Goal: Task Accomplishment & Management: Complete application form

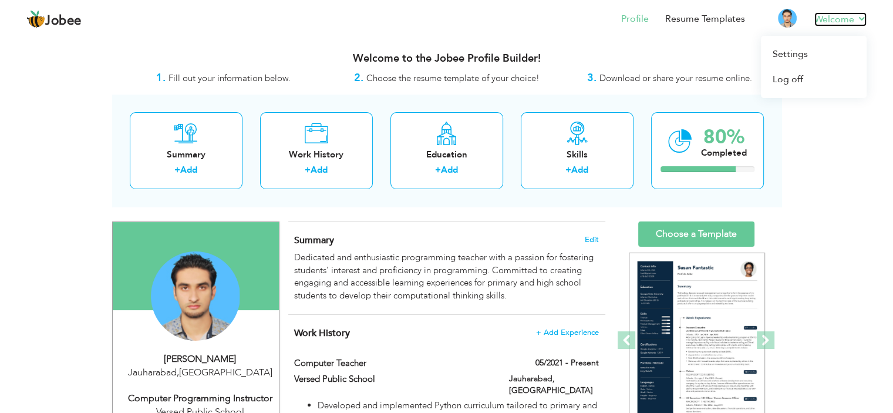
click at [858, 22] on link "Welcome" at bounding box center [840, 19] width 52 height 14
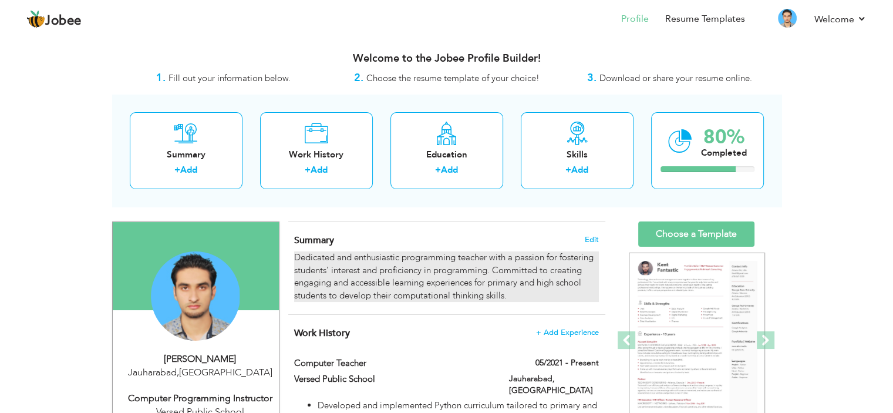
click at [418, 281] on div "Dedicated and enthusiastic programming teacher with a passion for fostering stu…" at bounding box center [446, 276] width 304 height 50
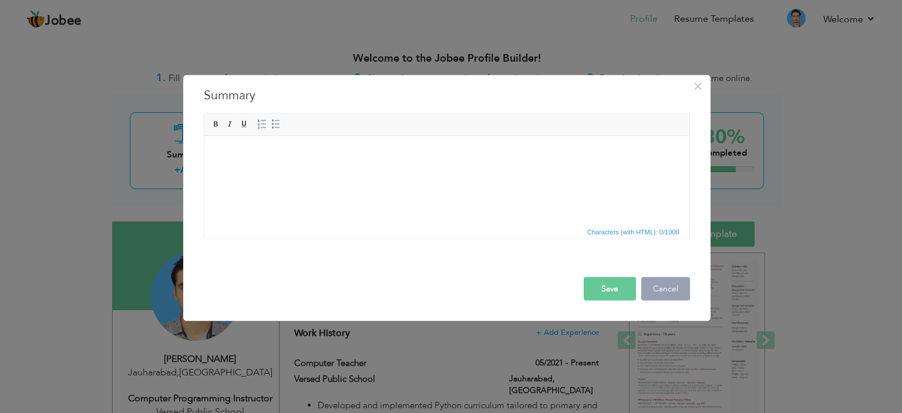
click at [667, 283] on button "Cancel" at bounding box center [665, 287] width 49 height 23
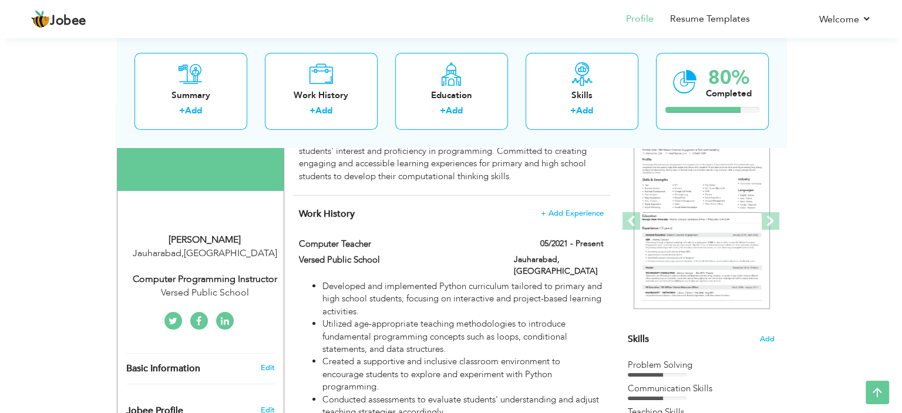
scroll to position [117, 0]
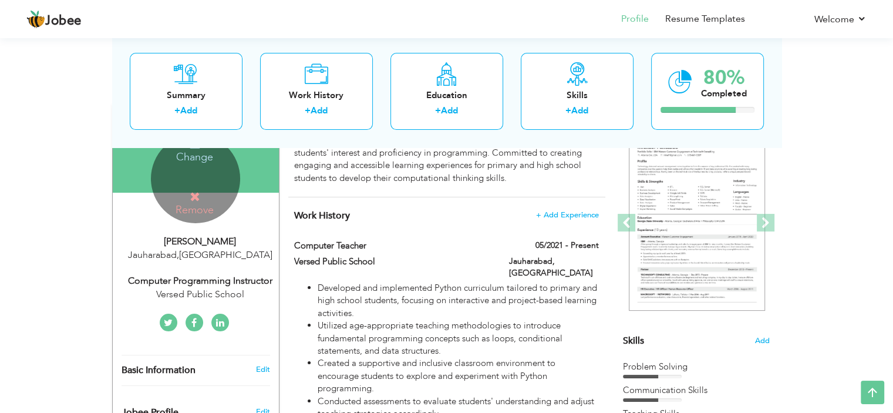
click at [197, 174] on div "Change Remove" at bounding box center [195, 178] width 89 height 89
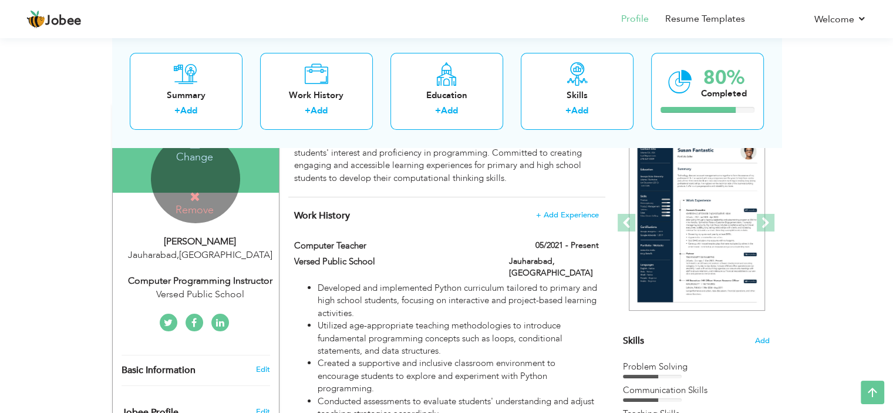
click at [191, 201] on icon at bounding box center [195, 196] width 11 height 11
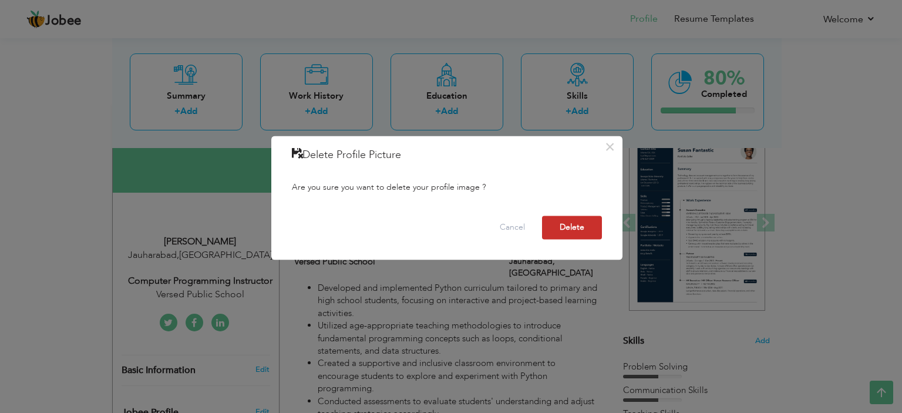
click at [556, 227] on button "Delete" at bounding box center [572, 226] width 60 height 23
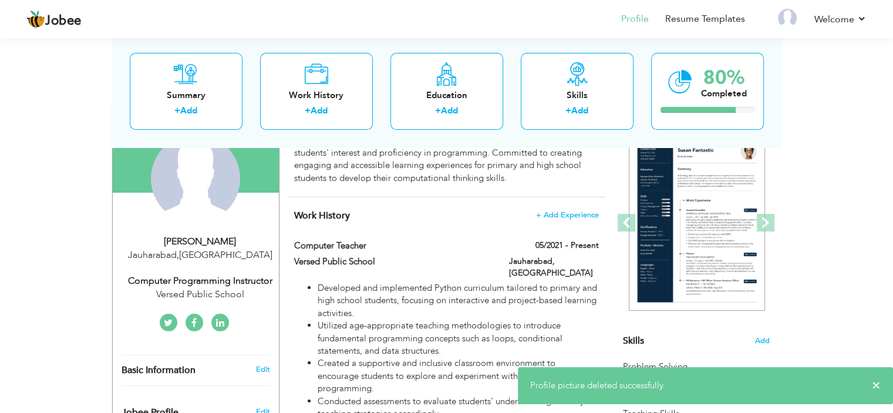
click at [196, 238] on div "Muhammad Ahsan Ijaz" at bounding box center [199, 241] width 157 height 13
type input "Muhammad Ahsan"
type input "Ijaz"
type input "[PHONE_NUMBER]"
select select "number:166"
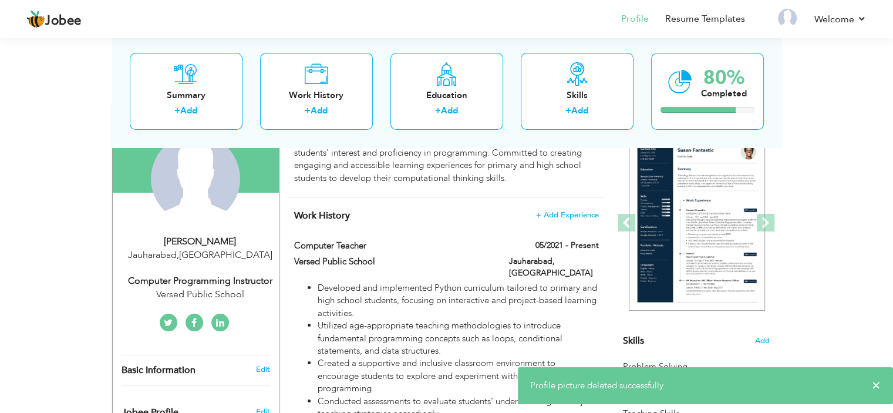
type input "Jauharabad"
select select "number:8"
type input "Versed Public School"
type input "Computer Programming Instructor"
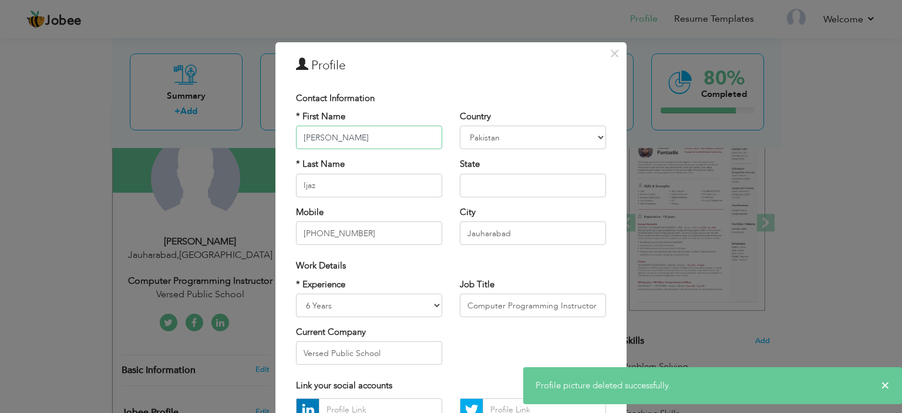
drag, startPoint x: 376, startPoint y: 135, endPoint x: 277, endPoint y: 136, distance: 99.2
click at [278, 136] on div "× Profile Contact Information * First Name Muhammad Ahsan * Last Name Ijaz Chad" at bounding box center [450, 287] width 351 height 491
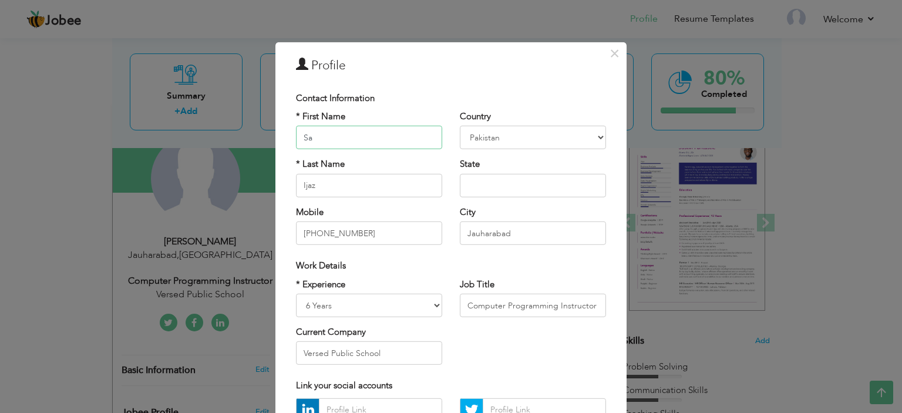
type input "S"
type input "Sayeda [PERSON_NAME]"
drag, startPoint x: 322, startPoint y: 185, endPoint x: 282, endPoint y: 180, distance: 40.2
click at [287, 180] on div "* First Name Sayeda Sidra Batool * Last Name Ijaz Mobile +923216077836" at bounding box center [369, 181] width 164 height 143
click at [366, 137] on input "Sayeda [PERSON_NAME]" at bounding box center [369, 137] width 146 height 23
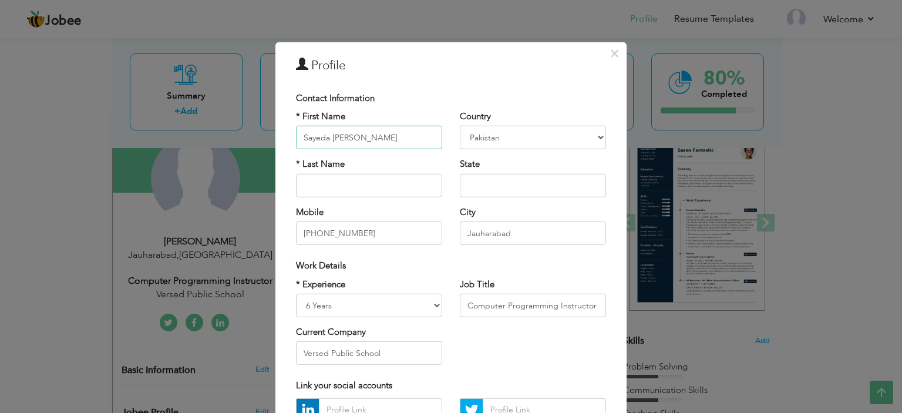
drag, startPoint x: 378, startPoint y: 136, endPoint x: 349, endPoint y: 140, distance: 29.7
click at [349, 140] on input "Sayeda [PERSON_NAME]" at bounding box center [369, 137] width 146 height 23
type input "[PERSON_NAME]"
click at [329, 183] on input "text" at bounding box center [369, 185] width 146 height 23
paste input "Batool"
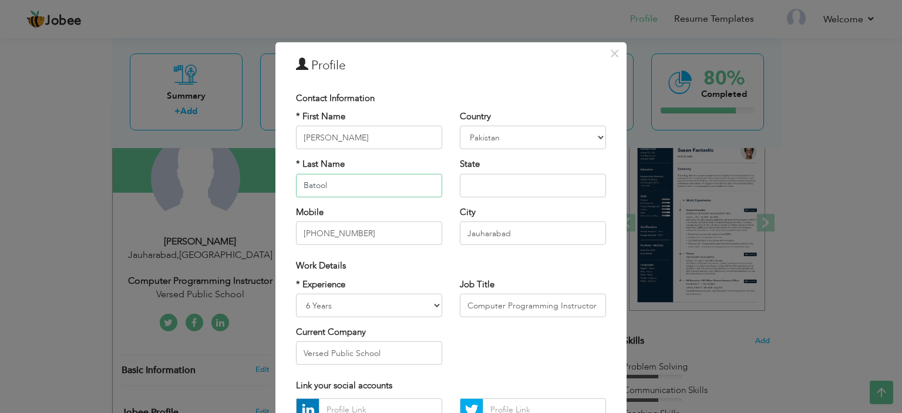
type input "Batool"
click at [499, 233] on input "Jauharabad" at bounding box center [533, 232] width 146 height 23
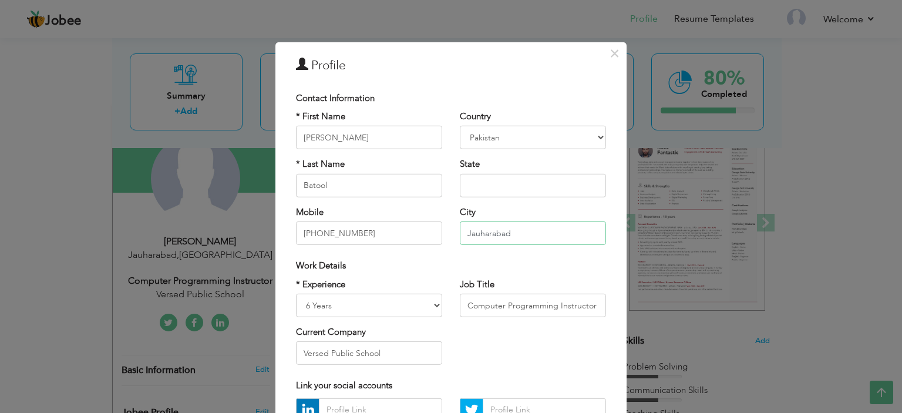
click at [499, 233] on input "Jauharabad" at bounding box center [533, 232] width 146 height 23
type input "Khushab"
click at [406, 276] on div "Work Details" at bounding box center [450, 266] width 327 height 24
click at [410, 306] on select "Entry Level Less than 1 Year 1 Year 2 Years 3 Years 4 Years 5 Years 6 Years 7 Y…" at bounding box center [369, 304] width 146 height 23
select select "number:6"
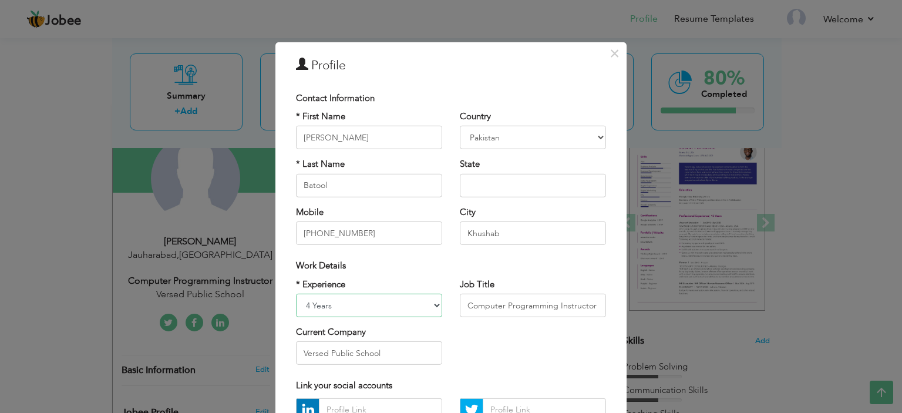
click at [296, 293] on select "Entry Level Less than 1 Year 1 Year 2 Years 3 Years 4 Years 5 Years 6 Years 7 Y…" at bounding box center [369, 304] width 146 height 23
click at [480, 305] on input "Computer Programming Instructor" at bounding box center [533, 304] width 146 height 23
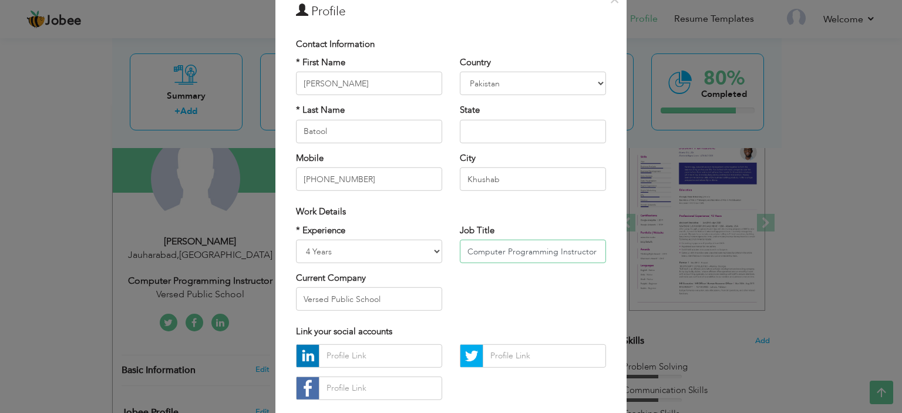
scroll to position [120, 0]
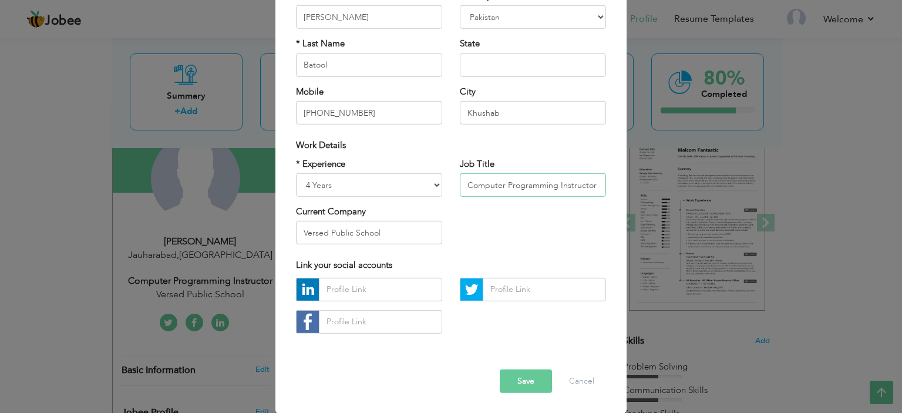
click at [535, 178] on input "Computer Programming Instructor" at bounding box center [533, 184] width 146 height 23
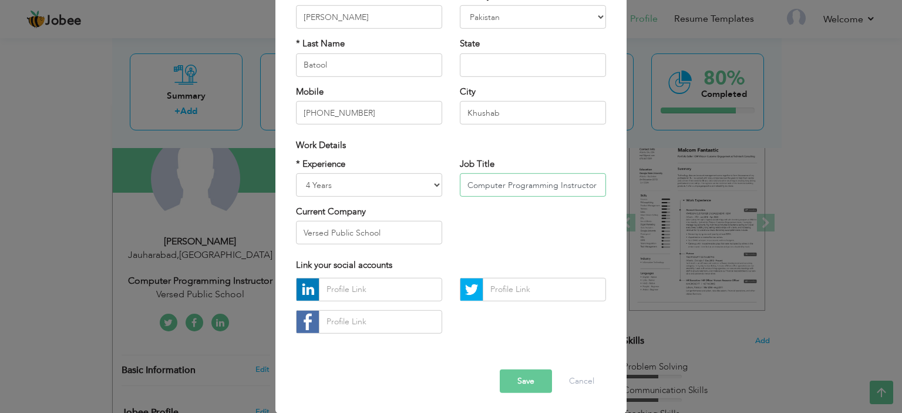
click at [535, 178] on input "Computer Programming Instructor" at bounding box center [533, 184] width 146 height 23
type input "Computer Teacher"
drag, startPoint x: 552, startPoint y: 185, endPoint x: 423, endPoint y: 180, distance: 129.2
click at [423, 180] on div "* Experience Entry Level Less than 1 Year 1 Year 2 Years 3 Years 4 Years 5 Year…" at bounding box center [450, 205] width 327 height 96
drag, startPoint x: 387, startPoint y: 225, endPoint x: 258, endPoint y: 228, distance: 129.2
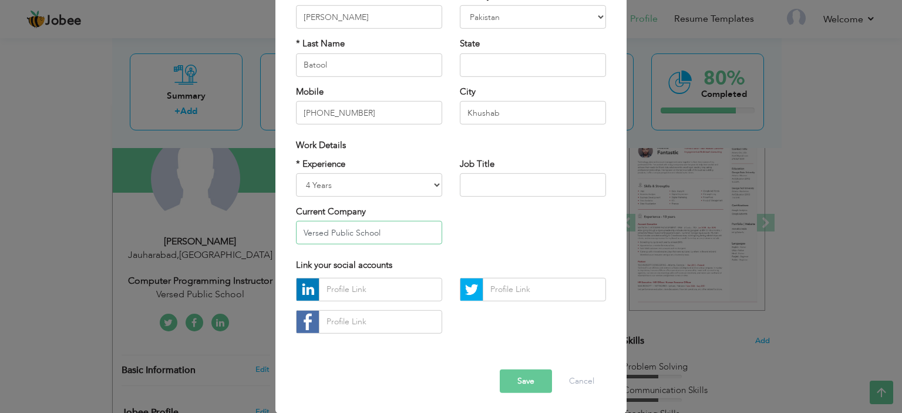
click at [258, 228] on div "× Profile Contact Information * First Name Sayeda Sidra * Last Name" at bounding box center [451, 206] width 902 height 413
type input "Reader College"
click at [515, 59] on input "text" at bounding box center [533, 64] width 146 height 23
type input "[GEOGRAPHIC_DATA]"
click at [531, 379] on button "Save" at bounding box center [525, 380] width 52 height 23
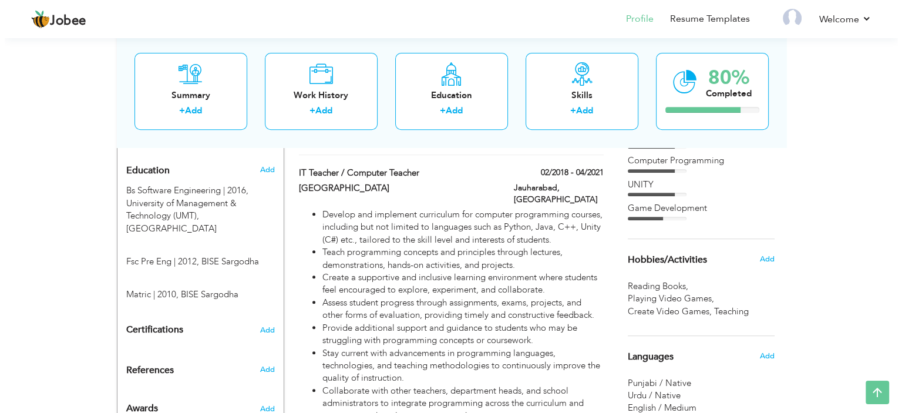
scroll to position [470, 0]
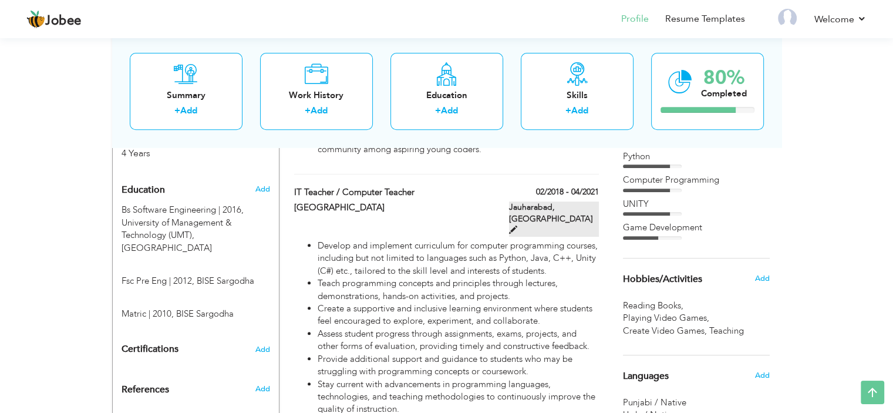
click at [517, 225] on span at bounding box center [513, 229] width 8 height 8
type input "IT Teacher / Computer Teacher"
type input "Punjab College"
type input "02/2018"
type input "04/2021"
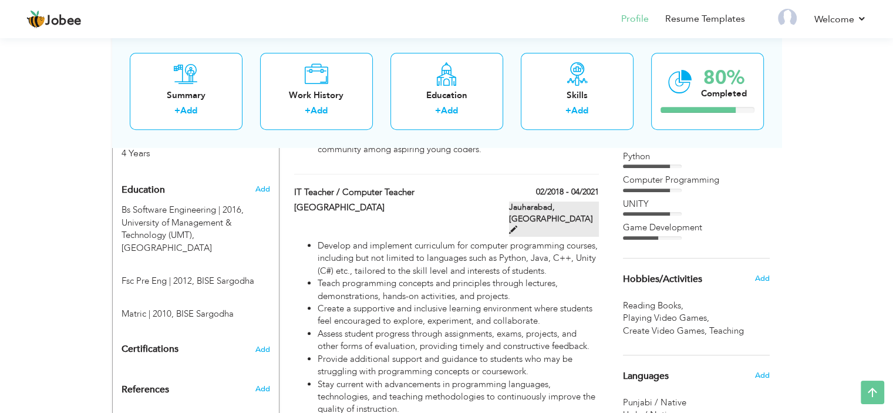
type input "[GEOGRAPHIC_DATA]"
type input "Jauharabad"
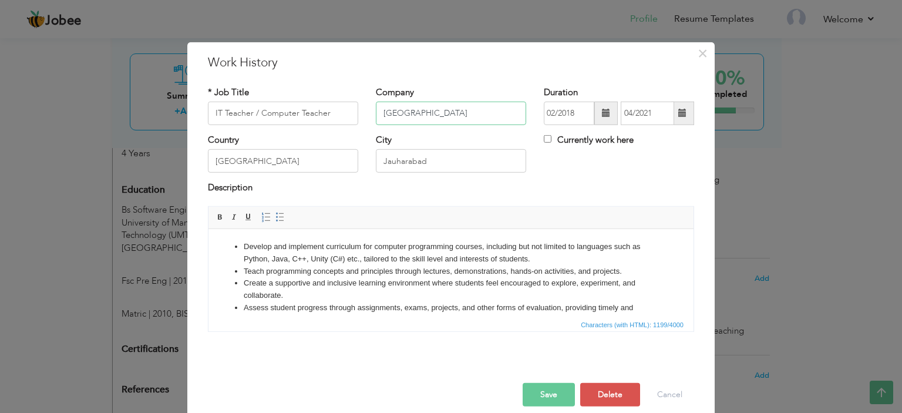
drag, startPoint x: 443, startPoint y: 116, endPoint x: 364, endPoint y: 115, distance: 78.1
click at [367, 115] on div "Company Punjab College" at bounding box center [451, 110] width 168 height 48
type input "Reader College"
click at [595, 113] on span at bounding box center [605, 113] width 23 height 23
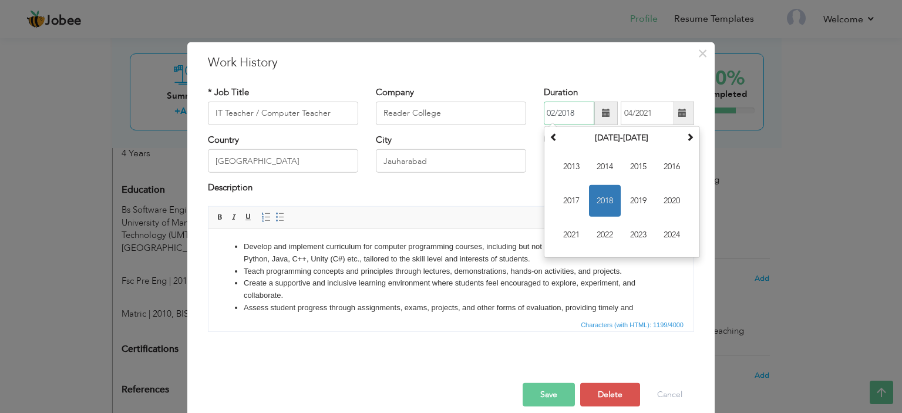
click at [606, 185] on span "2018" at bounding box center [605, 201] width 32 height 32
click at [657, 164] on span "Apr" at bounding box center [672, 167] width 32 height 32
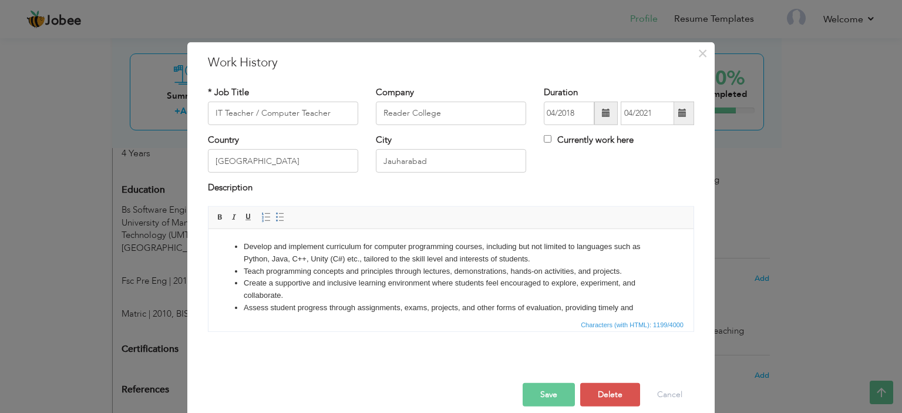
click at [605, 114] on span at bounding box center [606, 113] width 8 height 8
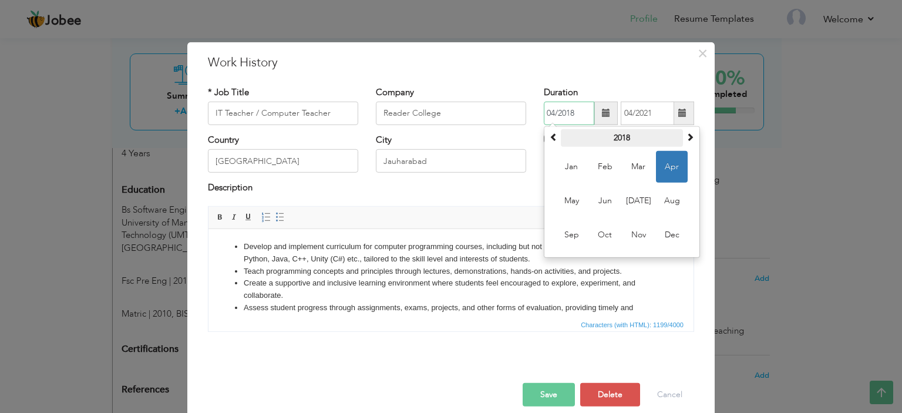
click at [622, 140] on th "2018" at bounding box center [622, 138] width 122 height 18
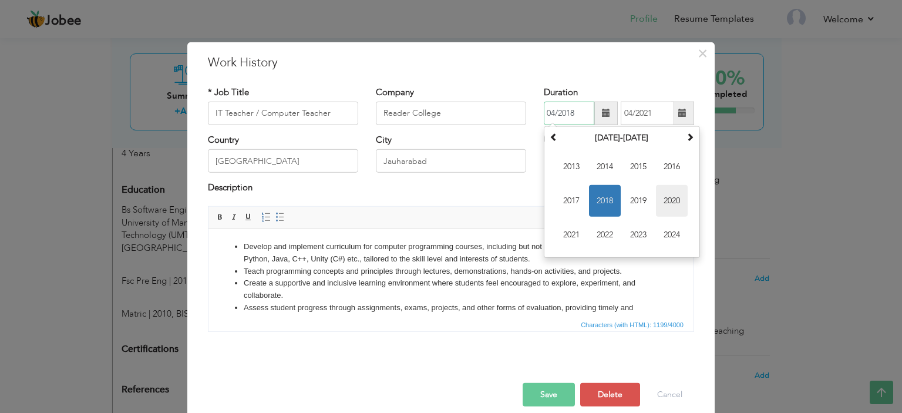
click at [667, 194] on span "2020" at bounding box center [672, 201] width 32 height 32
click at [668, 173] on span "Apr" at bounding box center [672, 167] width 32 height 32
type input "04/2020"
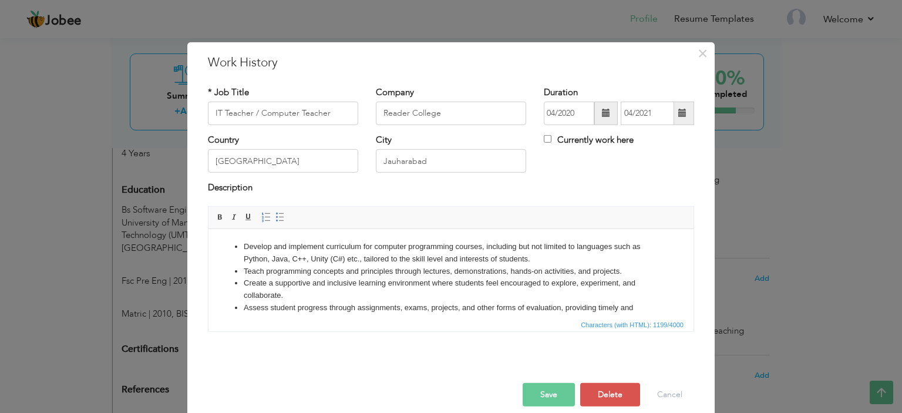
click at [682, 117] on span at bounding box center [682, 113] width 23 height 23
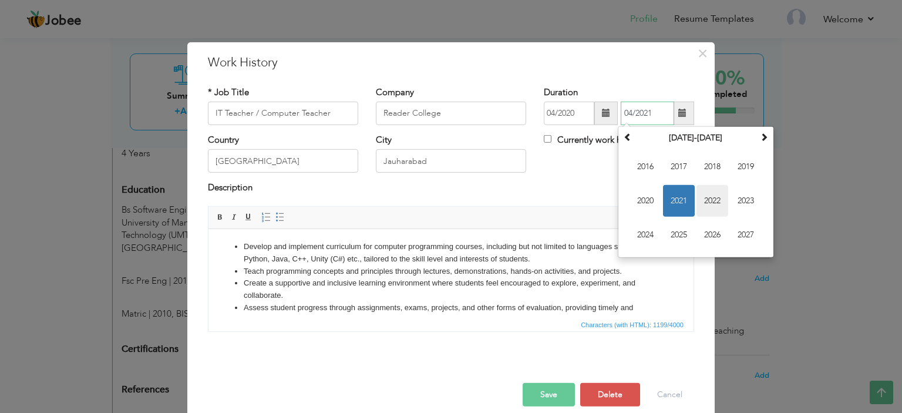
click at [715, 197] on span "2022" at bounding box center [712, 201] width 32 height 32
click at [646, 234] on span "Sep" at bounding box center [645, 235] width 32 height 32
type input "09/2022"
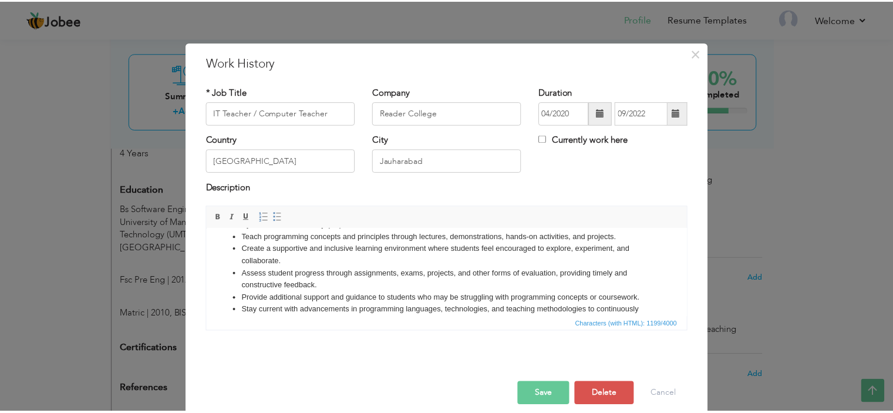
scroll to position [0, 0]
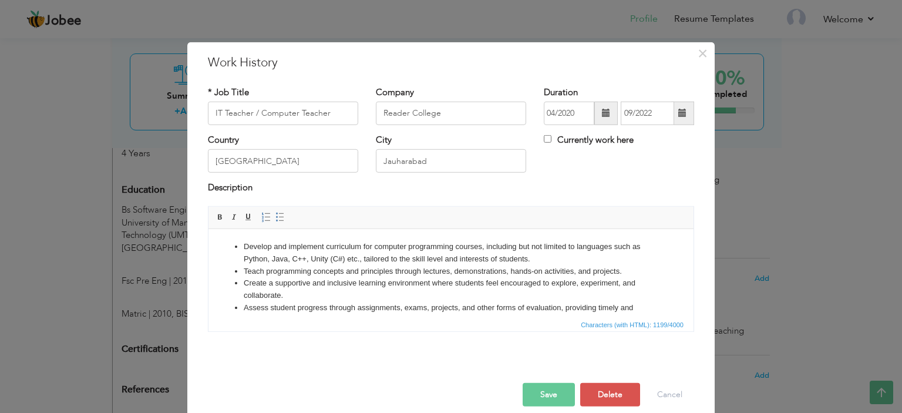
click at [546, 390] on button "Save" at bounding box center [548, 394] width 52 height 23
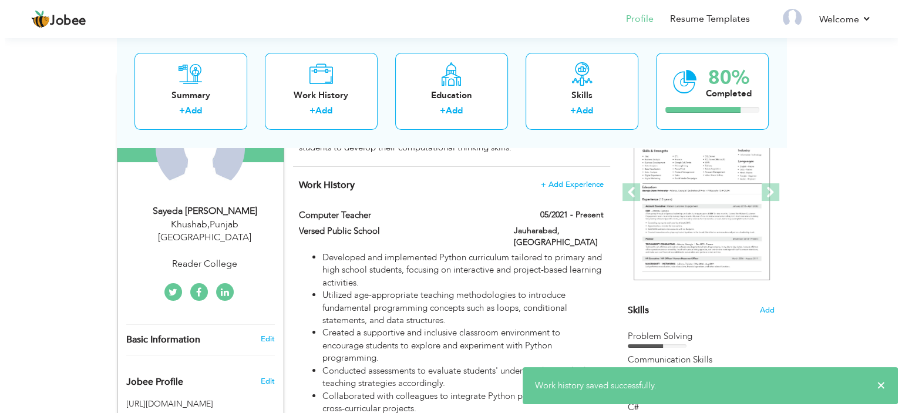
scroll to position [139, 0]
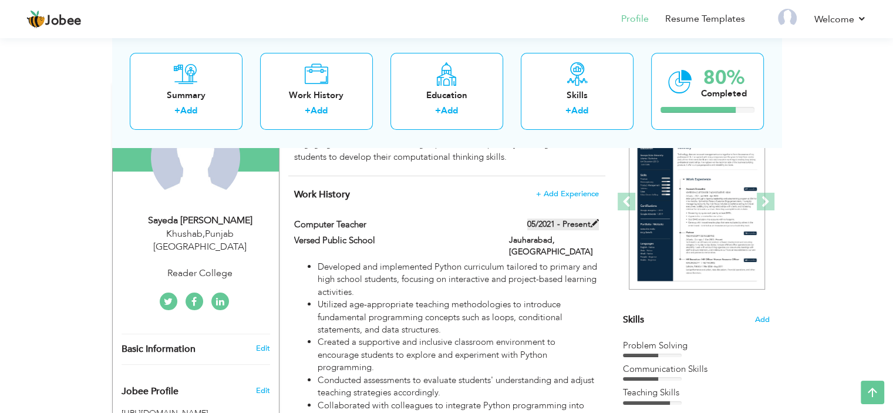
click at [595, 221] on span at bounding box center [594, 223] width 8 height 8
type input "Computer Teacher"
type input "Versed Public School"
type input "05/2021"
checkbox input "true"
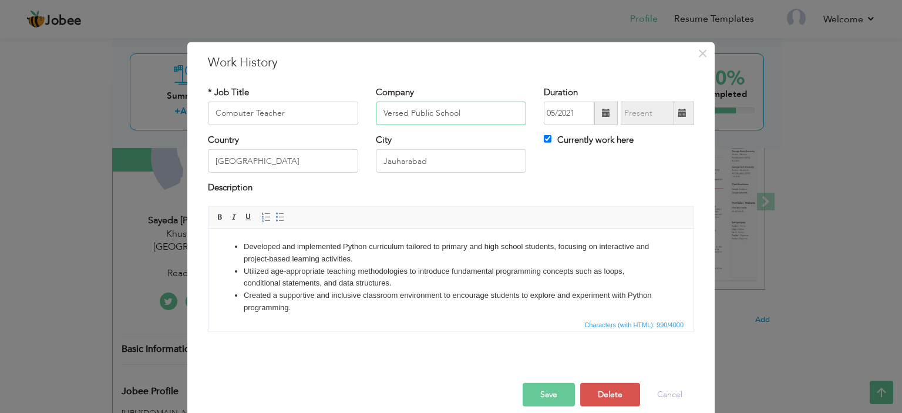
click at [405, 110] on input "Versed Public School" at bounding box center [451, 113] width 150 height 23
type input "EFA Schools System"
click at [606, 111] on span at bounding box center [605, 113] width 23 height 23
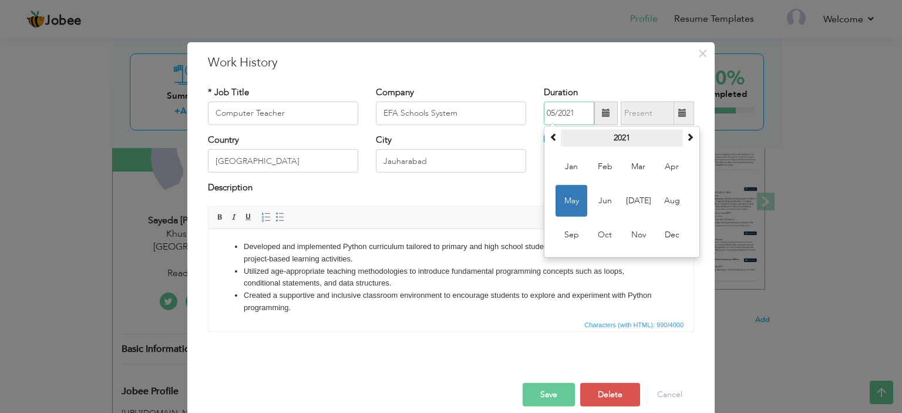
click at [623, 142] on th "2021" at bounding box center [622, 138] width 122 height 18
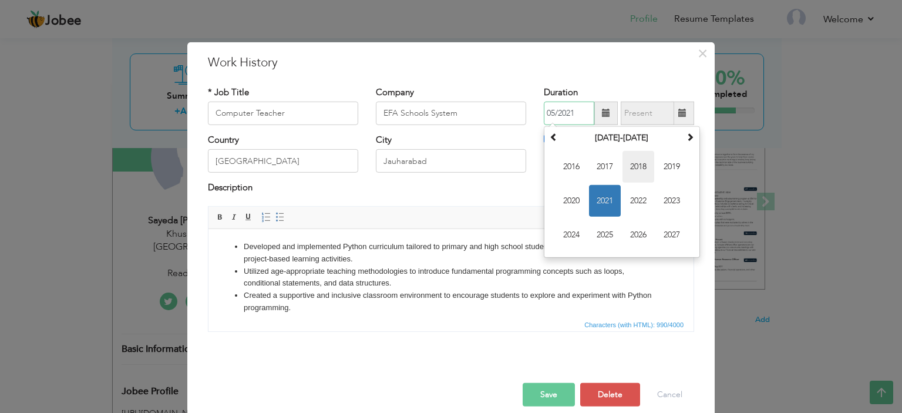
click at [633, 162] on span "2018" at bounding box center [638, 167] width 32 height 32
click at [663, 204] on span "Aug" at bounding box center [672, 201] width 32 height 32
type input "08/2018"
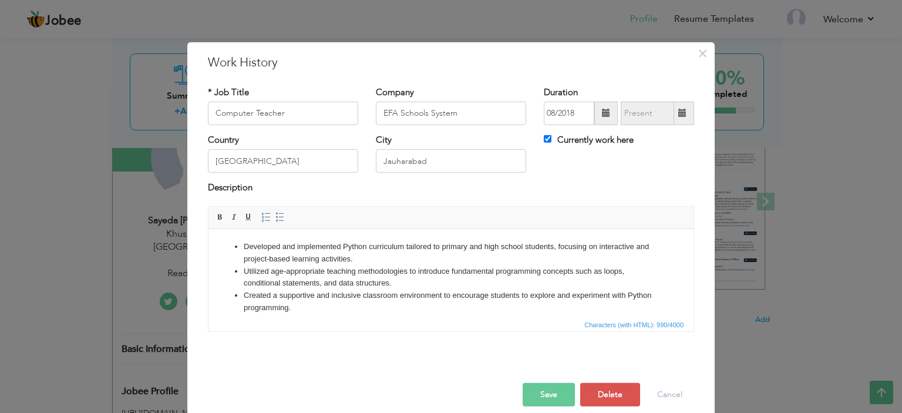
click at [585, 142] on label "Currently work here" at bounding box center [588, 140] width 90 height 12
click at [551, 142] on input "Currently work here" at bounding box center [547, 139] width 8 height 8
checkbox input "false"
click at [678, 113] on span at bounding box center [682, 113] width 8 height 8
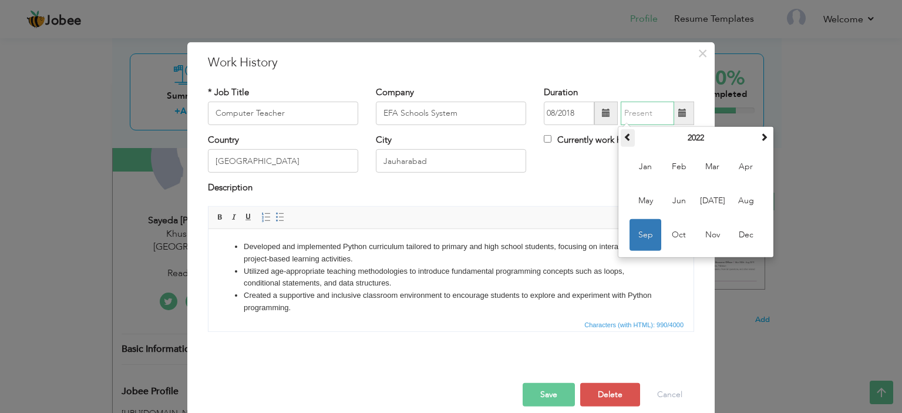
click at [624, 137] on span at bounding box center [627, 137] width 8 height 8
click at [643, 228] on span "Sep" at bounding box center [645, 235] width 32 height 32
type input "09/2019"
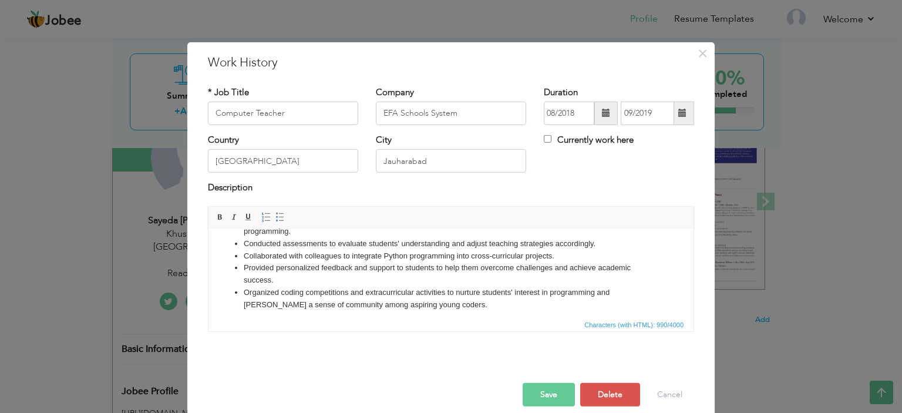
scroll to position [82, 0]
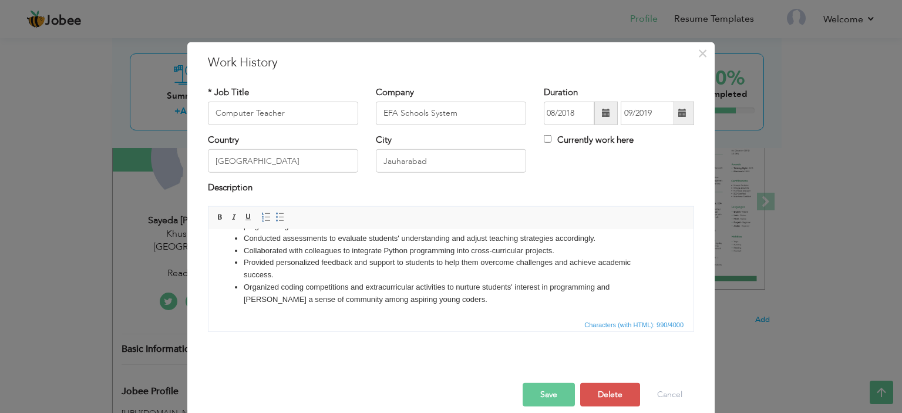
click at [540, 389] on button "Save" at bounding box center [548, 394] width 52 height 23
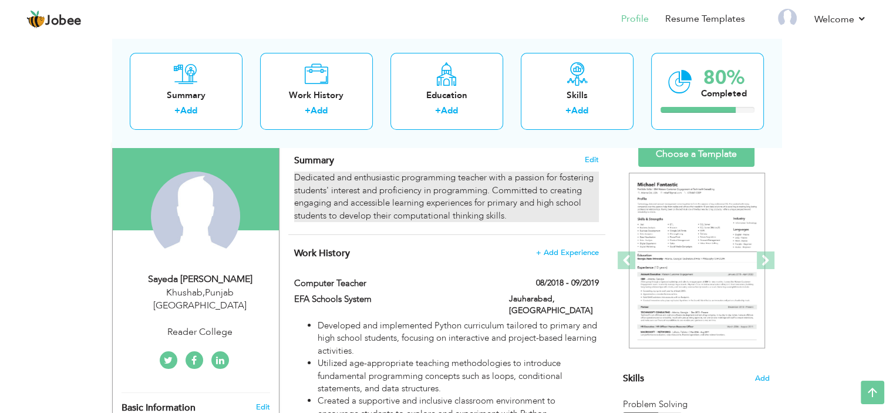
scroll to position [0, 0]
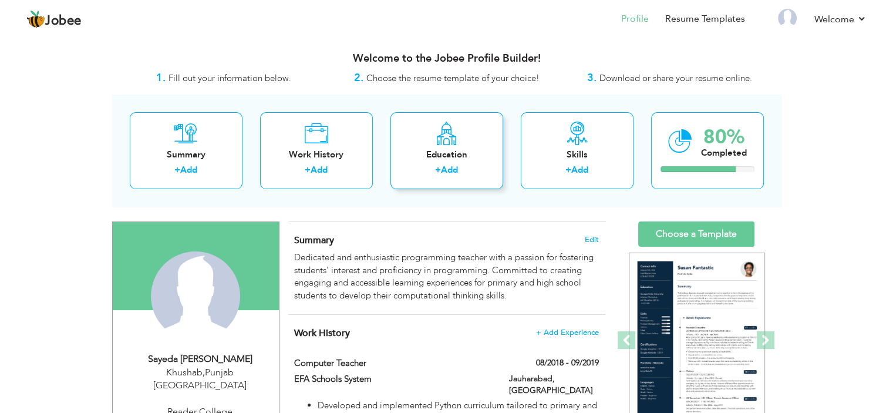
click at [422, 143] on div "Education + Add" at bounding box center [446, 150] width 113 height 77
radio input "true"
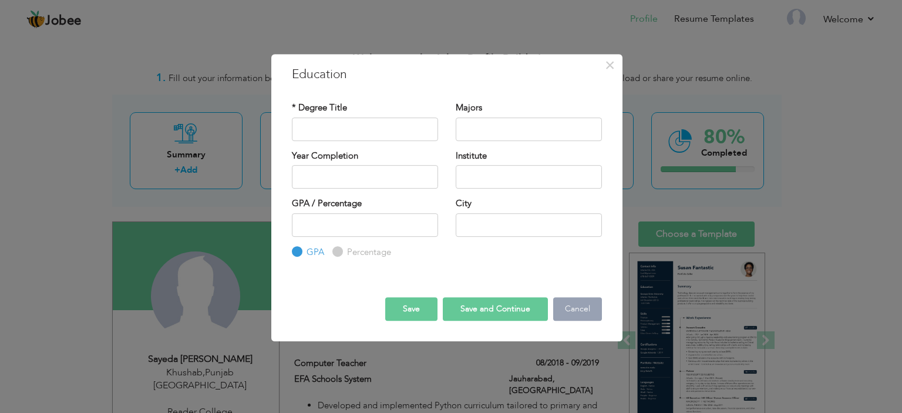
click at [582, 314] on button "Cancel" at bounding box center [577, 308] width 49 height 23
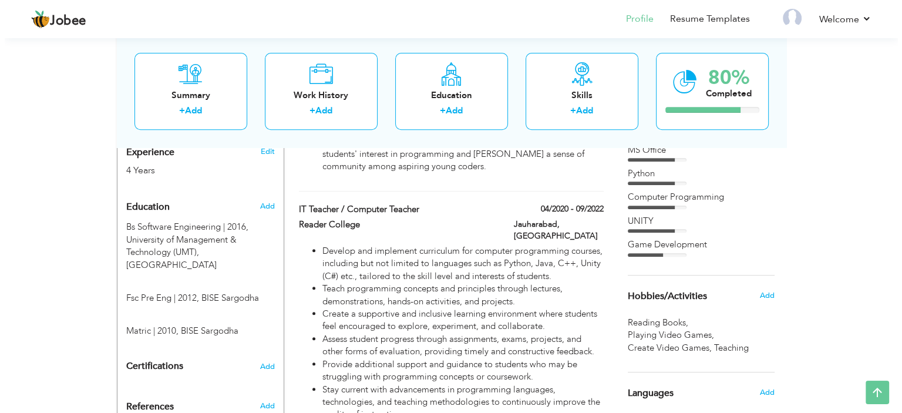
scroll to position [432, 0]
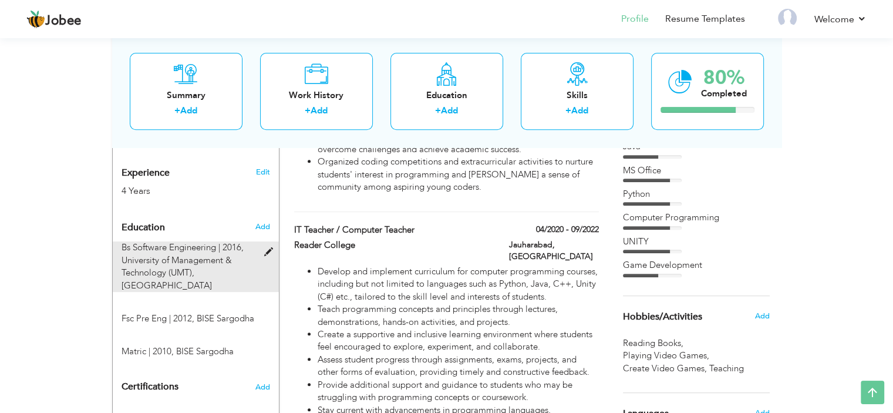
click at [264, 248] on span at bounding box center [271, 252] width 15 height 9
type input "Bs Software Engineering"
type input "2016"
type input "University of Management & Technology (UMT)"
type input "2.62"
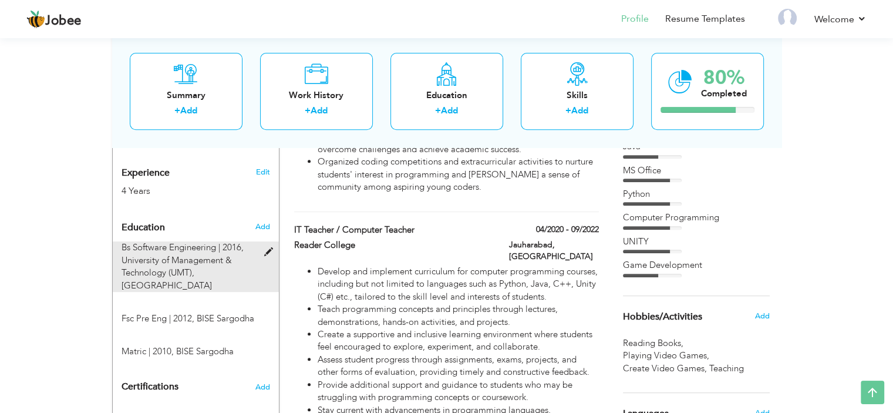
type input "Lahore"
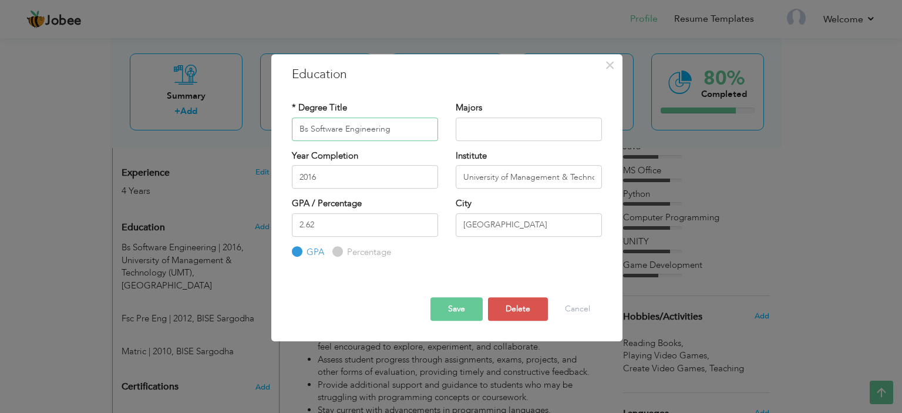
drag, startPoint x: 306, startPoint y: 131, endPoint x: 287, endPoint y: 130, distance: 19.4
click at [287, 130] on div "* Degree Title Bs Software Engineering" at bounding box center [365, 126] width 164 height 48
drag, startPoint x: 396, startPoint y: 129, endPoint x: 320, endPoint y: 136, distance: 75.5
click at [320, 136] on input "MSC Software Engineering" at bounding box center [365, 128] width 146 height 23
type input "MSC IT"
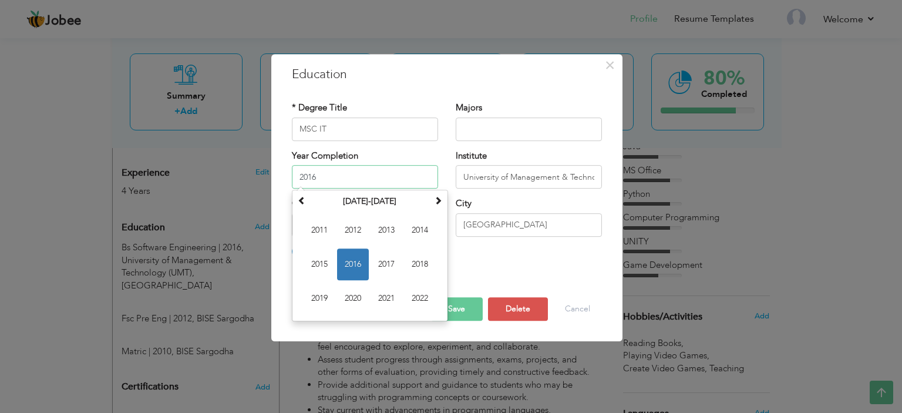
click at [429, 183] on input "2016" at bounding box center [365, 176] width 146 height 23
click at [410, 299] on span "2022" at bounding box center [420, 298] width 32 height 32
type input "2022"
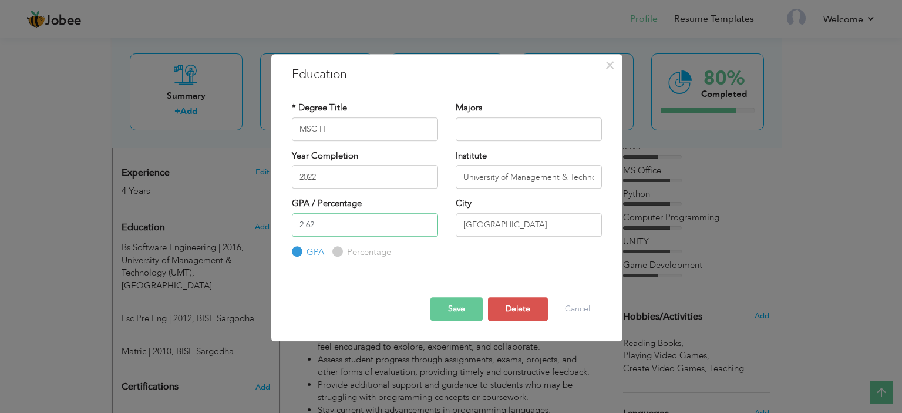
drag, startPoint x: 299, startPoint y: 225, endPoint x: 278, endPoint y: 225, distance: 20.6
click at [278, 225] on div "× Education * Degree Title MSC IT Majors" at bounding box center [446, 198] width 351 height 288
type input "3.2"
drag, startPoint x: 489, startPoint y: 229, endPoint x: 445, endPoint y: 232, distance: 44.7
click at [445, 232] on div "GPA / Percentage 3.2 GPA Percentage City" at bounding box center [446, 227] width 327 height 61
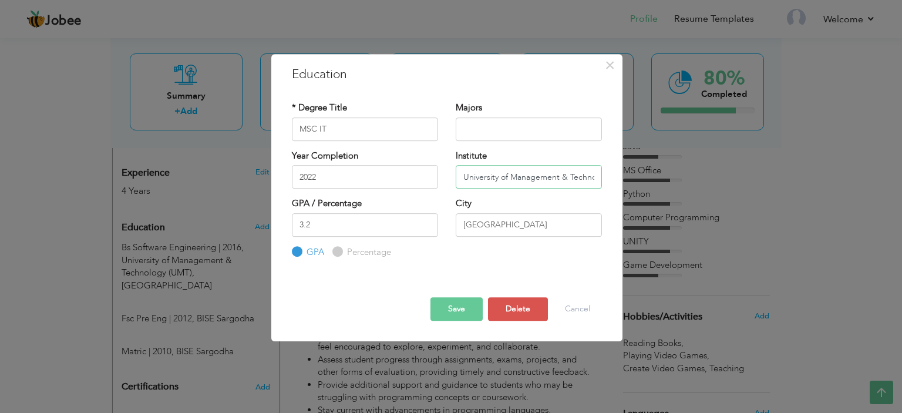
click at [505, 182] on input "University of Management & Technology (UMT)" at bounding box center [528, 176] width 146 height 23
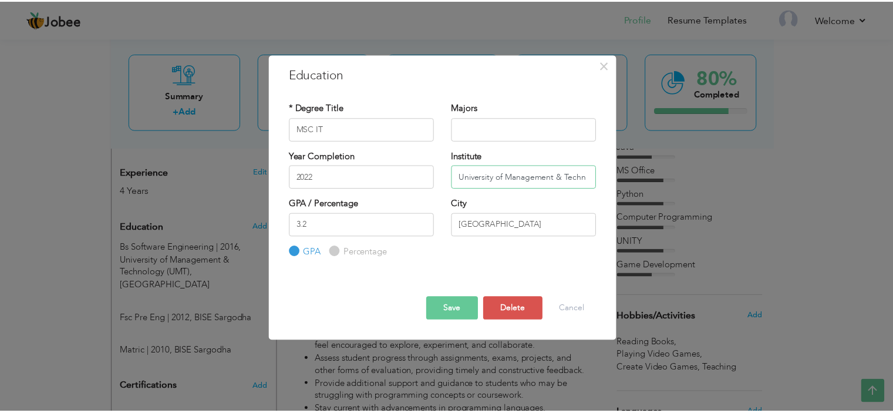
scroll to position [0, 0]
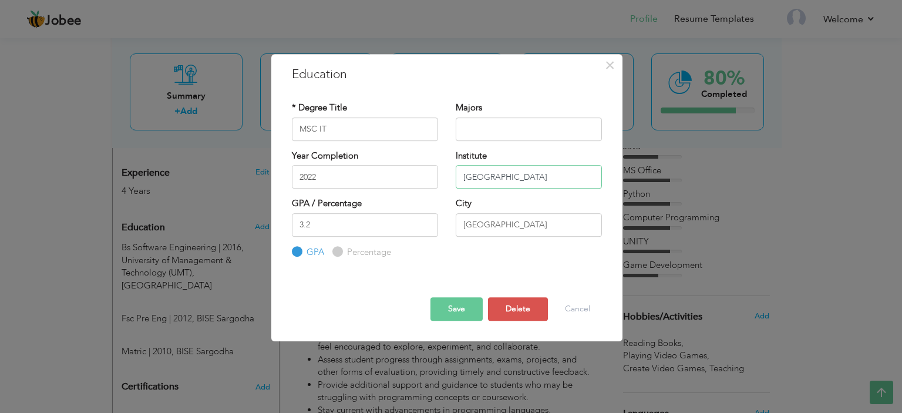
type input "[GEOGRAPHIC_DATA]"
click at [470, 220] on input "Lahore" at bounding box center [528, 224] width 146 height 23
type input "Sargodha"
click at [445, 304] on button "Save" at bounding box center [456, 308] width 52 height 23
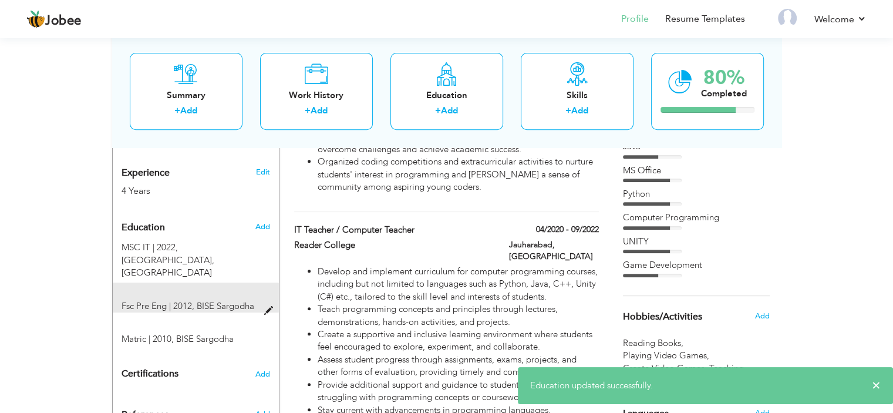
click at [266, 306] on span at bounding box center [271, 310] width 15 height 9
type input "Fsc Pre Eng"
type input "2012"
type input "BISE Sargodha"
type input "66"
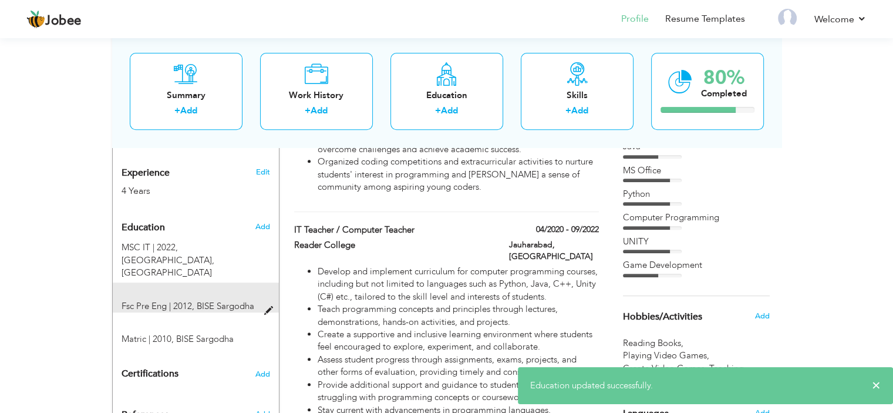
radio input "false"
radio input "true"
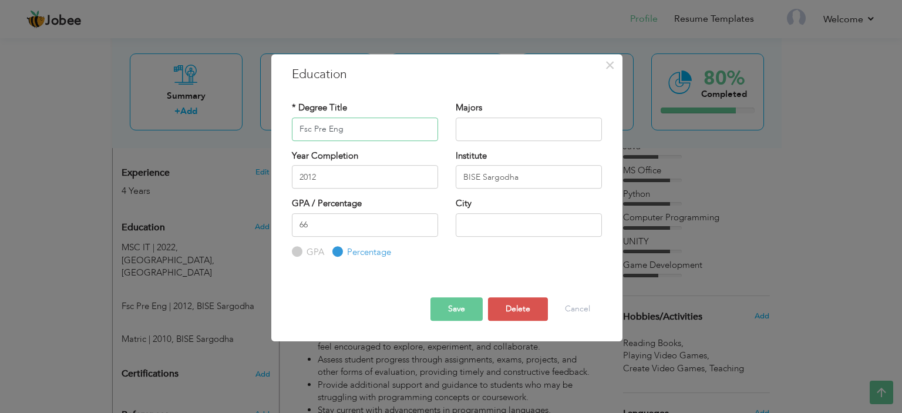
drag, startPoint x: 347, startPoint y: 133, endPoint x: 265, endPoint y: 123, distance: 82.1
click at [265, 123] on div "× Education * Degree Title Fsc Pre Eng Majors Year Completion 2012" at bounding box center [451, 206] width 902 height 413
type input "ICS"
click at [388, 213] on input "66" at bounding box center [365, 224] width 146 height 23
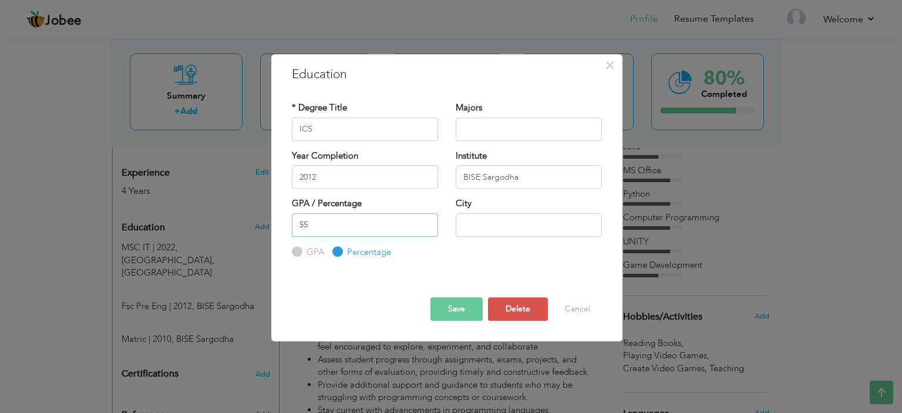
type input "55"
click at [502, 228] on input "text" at bounding box center [528, 224] width 146 height 23
drag, startPoint x: 515, startPoint y: 227, endPoint x: 430, endPoint y: 220, distance: 85.4
click at [430, 220] on div "GPA / Percentage 55 GPA Percentage City" at bounding box center [446, 227] width 327 height 61
type input "Khushab"
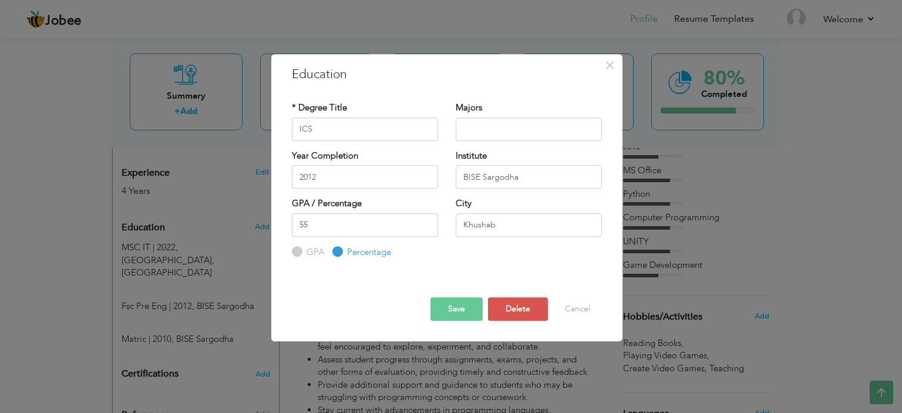
click at [451, 319] on button "Save" at bounding box center [456, 308] width 52 height 23
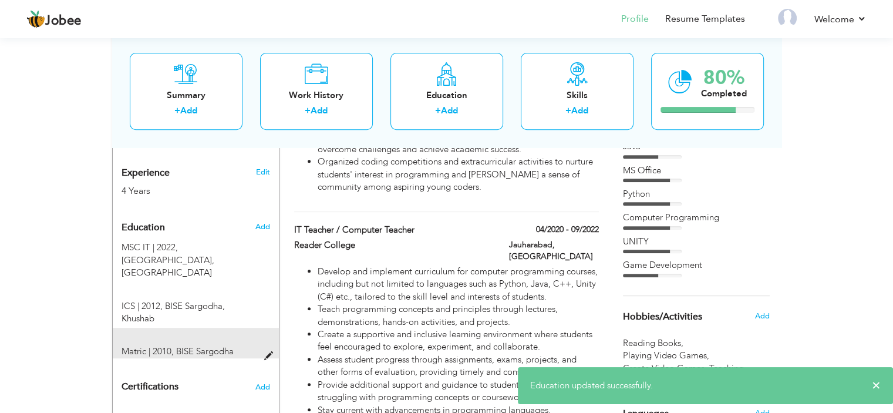
click at [265, 352] on span at bounding box center [271, 356] width 15 height 9
type input "Matric"
type input "2010"
type input "78"
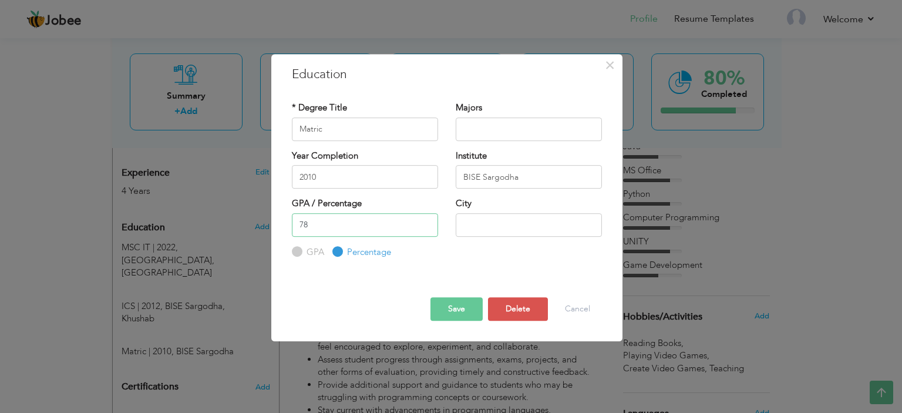
click at [258, 223] on div "× Education * Degree Title Matric Majors Year Completion 2010 78" at bounding box center [451, 206] width 902 height 413
type input "52"
click at [455, 312] on button "Save" at bounding box center [456, 308] width 52 height 23
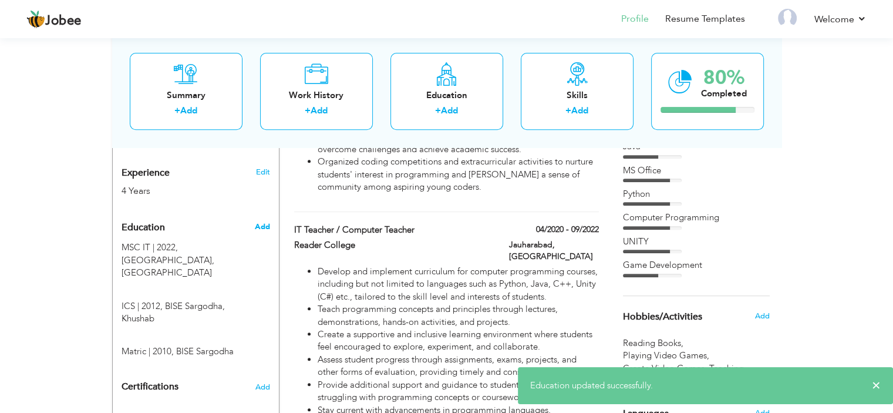
click at [262, 221] on span "Add" at bounding box center [261, 226] width 15 height 11
radio input "true"
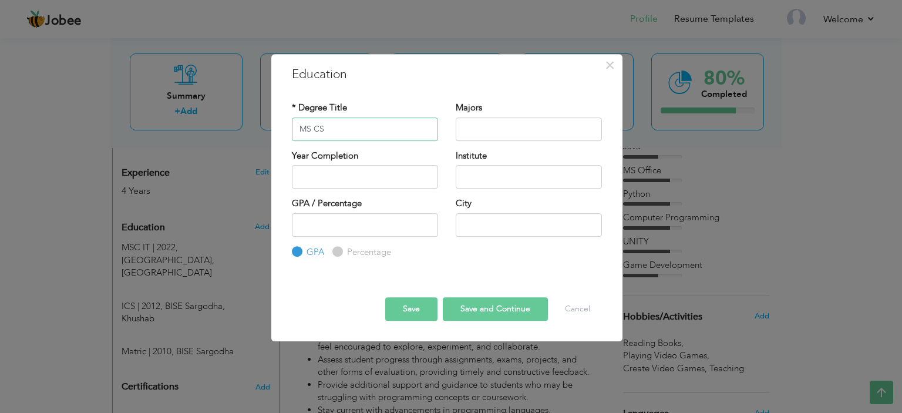
type input "MS CS"
click at [330, 167] on input "text" at bounding box center [365, 176] width 146 height 23
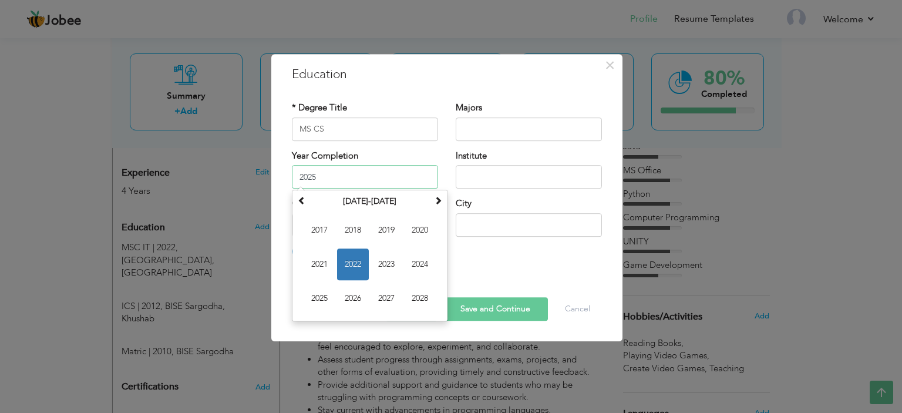
type input "2025"
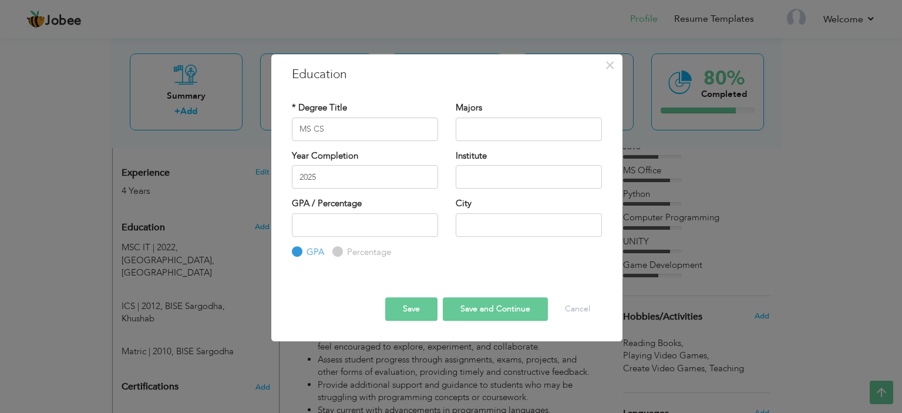
click at [526, 261] on div "* Degree Title MS CS Majors Year Completion 2025" at bounding box center [446, 180] width 327 height 175
click at [347, 220] on input "number" at bounding box center [365, 224] width 146 height 23
type input "3.7"
click at [498, 183] on input "text" at bounding box center [528, 176] width 146 height 23
drag, startPoint x: 433, startPoint y: 174, endPoint x: 472, endPoint y: 177, distance: 39.4
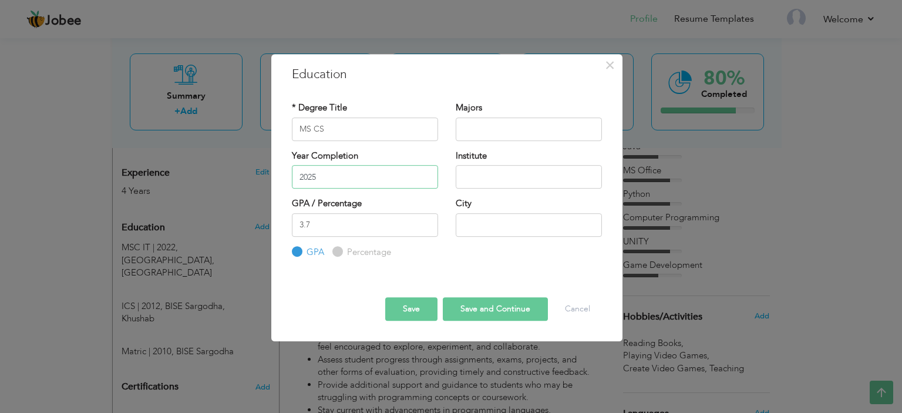
click at [433, 174] on input "2025" at bounding box center [365, 176] width 146 height 23
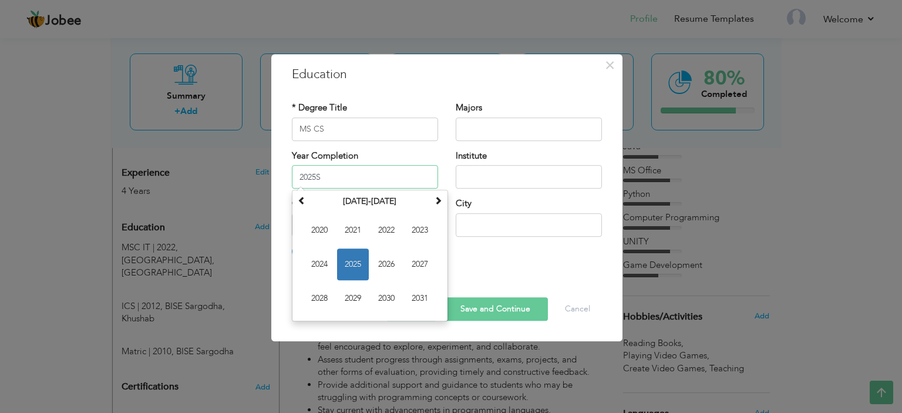
type input "2025"
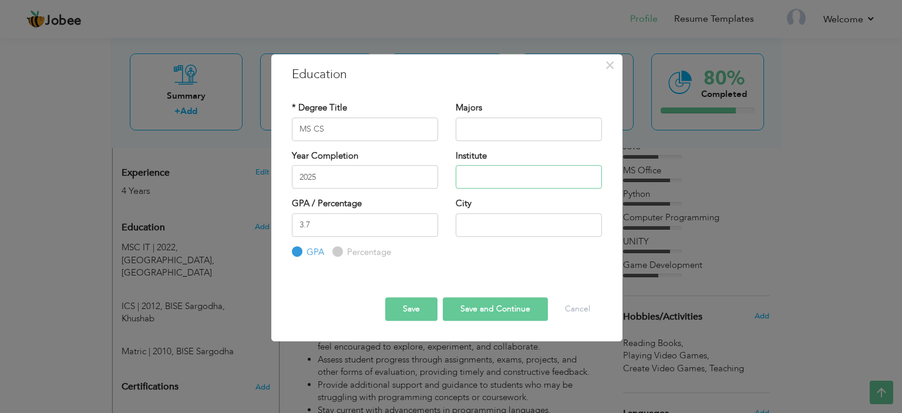
click at [472, 177] on input "text" at bounding box center [528, 176] width 146 height 23
type input "[GEOGRAPHIC_DATA]"
click at [406, 303] on button "Save" at bounding box center [411, 308] width 52 height 23
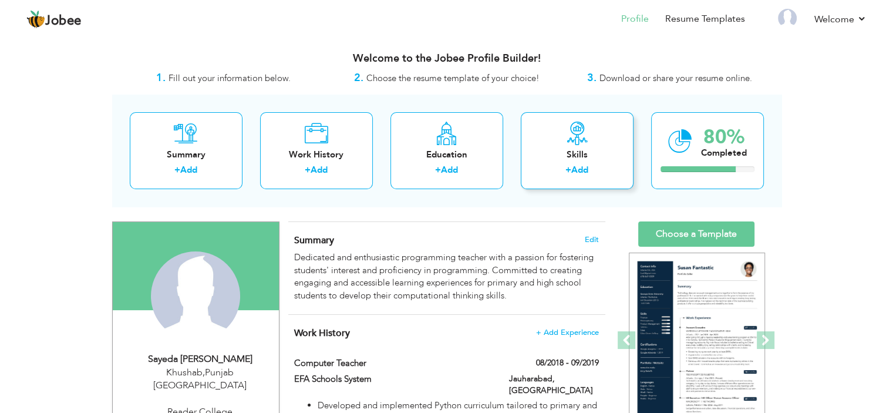
click at [566, 146] on div "Skills + Add" at bounding box center [577, 150] width 113 height 77
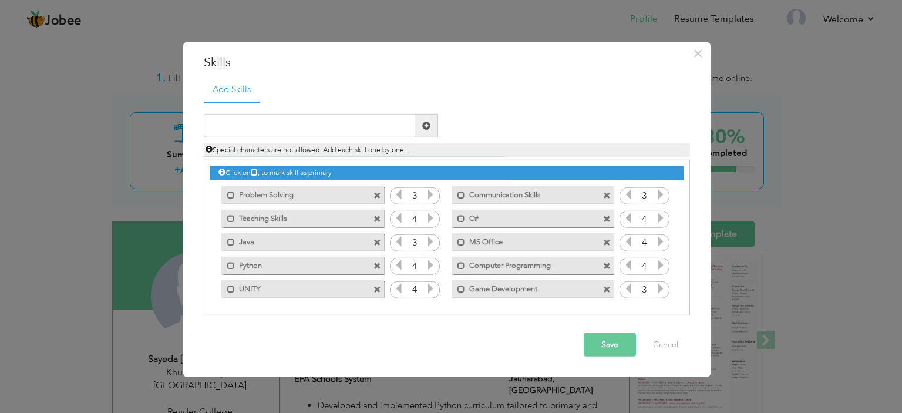
click at [605, 345] on button "Save" at bounding box center [609, 344] width 52 height 23
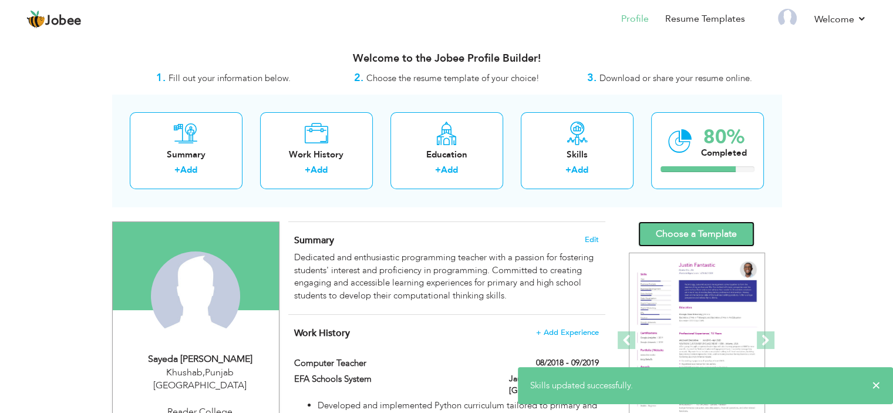
click at [667, 221] on link "Choose a Template" at bounding box center [696, 233] width 116 height 25
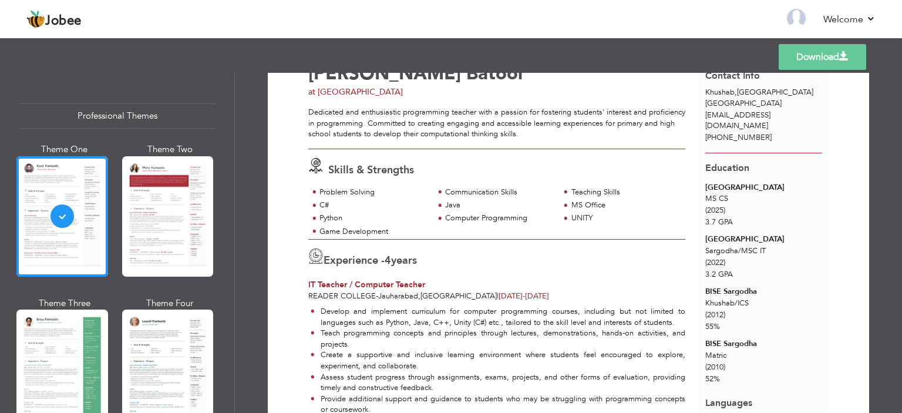
scroll to position [43, 0]
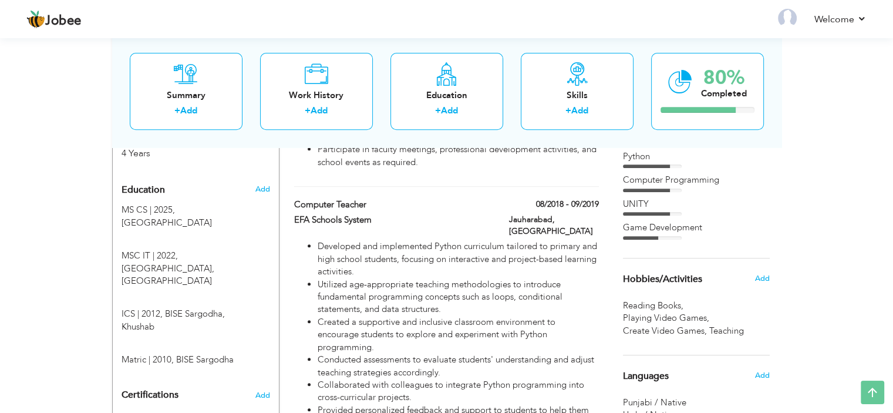
click at [258, 178] on div "Add" at bounding box center [265, 189] width 28 height 22
radio input "true"
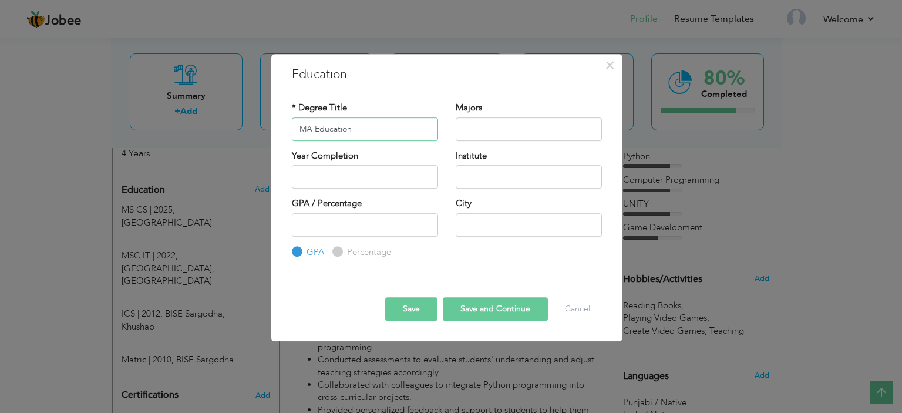
type input "MA Education"
click at [486, 123] on input "text" at bounding box center [528, 128] width 146 height 23
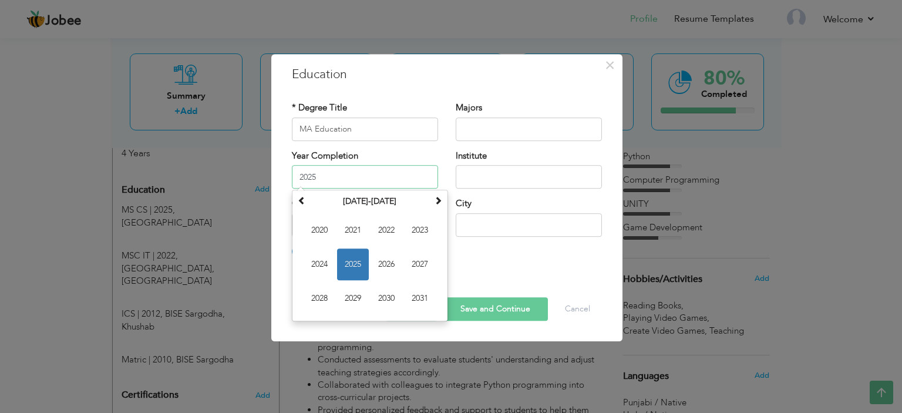
click at [376, 171] on input "2025" at bounding box center [365, 176] width 146 height 23
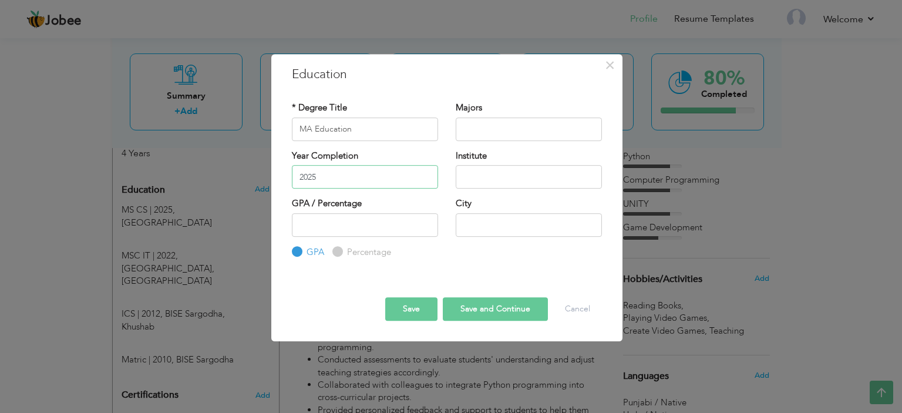
click at [405, 186] on input "2025" at bounding box center [365, 176] width 146 height 23
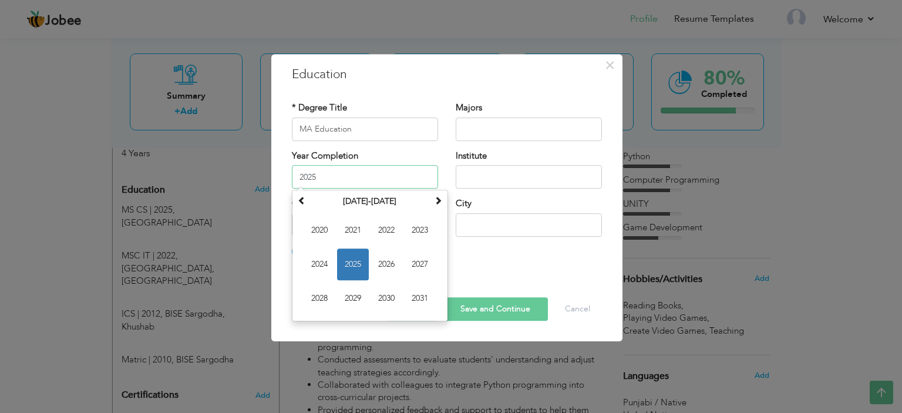
click at [405, 186] on input "2025" at bounding box center [365, 176] width 146 height 23
type input "2017"
click at [479, 60] on div "× Education * Degree Title MA Education Majors Year Completion 2017 January 202…" at bounding box center [446, 198] width 351 height 288
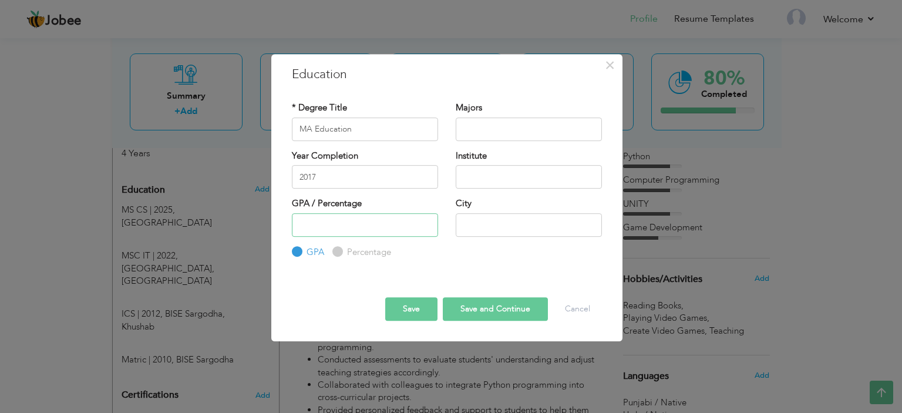
click at [374, 220] on input "number" at bounding box center [365, 224] width 146 height 23
click at [326, 258] on div "Education with same "Degree Level /Degree Title & Year Complition" already exis…" at bounding box center [446, 258] width 327 height 1
click at [332, 251] on input "Percentage" at bounding box center [336, 252] width 8 height 8
radio input "true"
click at [337, 218] on input "number" at bounding box center [365, 224] width 146 height 23
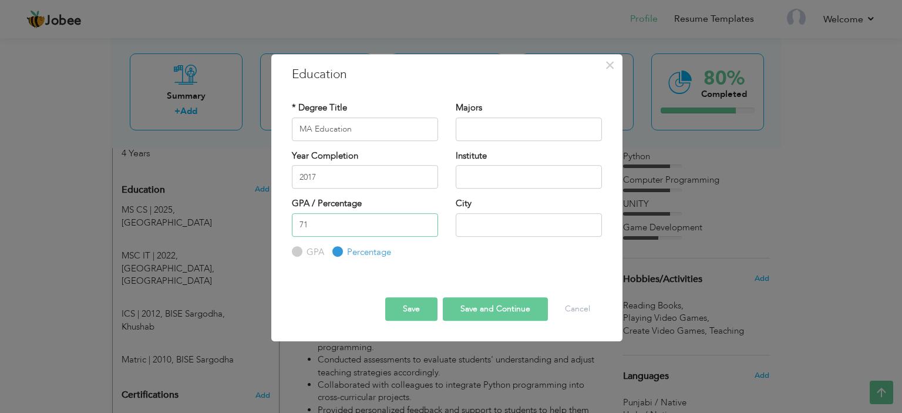
type input "71"
click at [408, 304] on button "Save" at bounding box center [411, 308] width 52 height 23
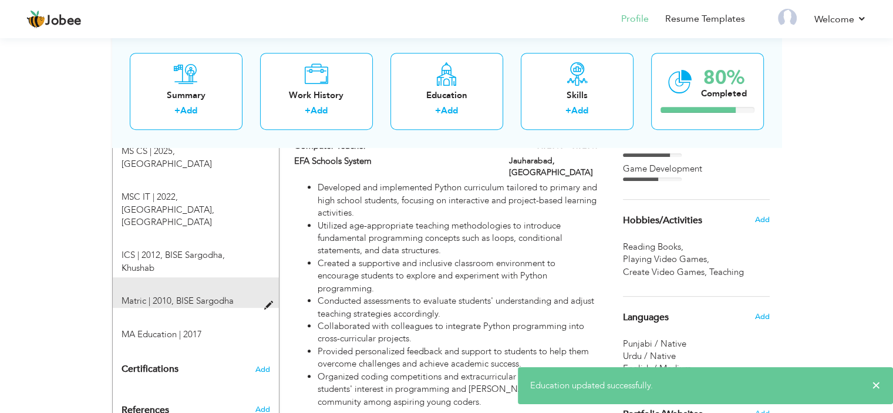
scroll to position [470, 0]
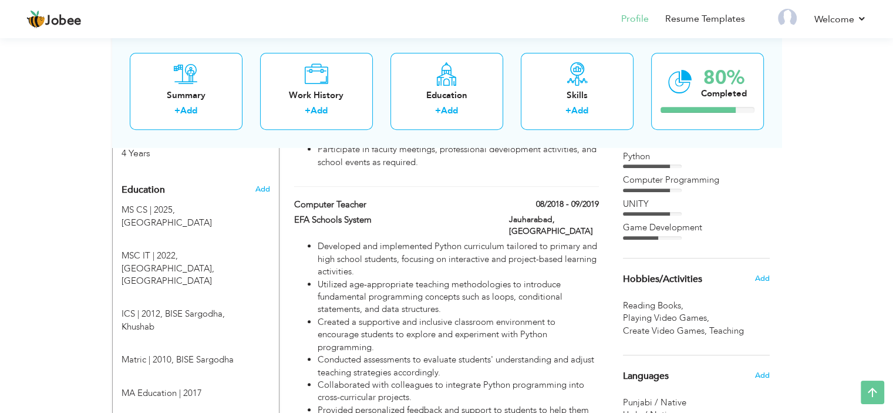
click at [252, 178] on div "Add" at bounding box center [265, 189] width 28 height 22
radio input "true"
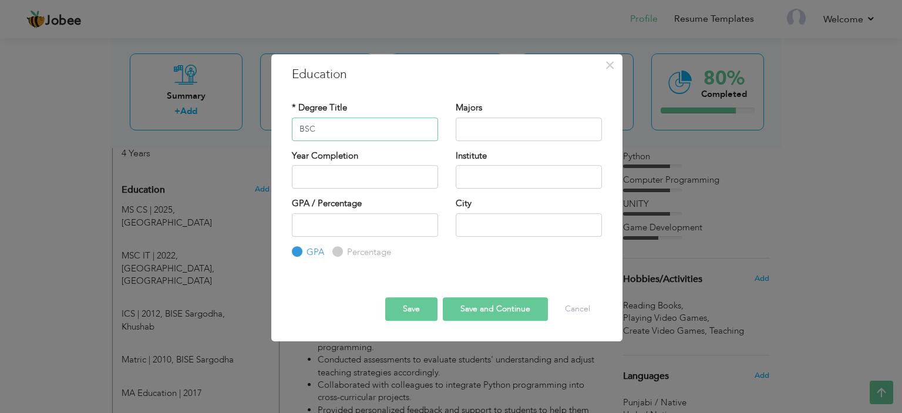
type input "BSC"
click at [343, 177] on input "text" at bounding box center [365, 176] width 146 height 23
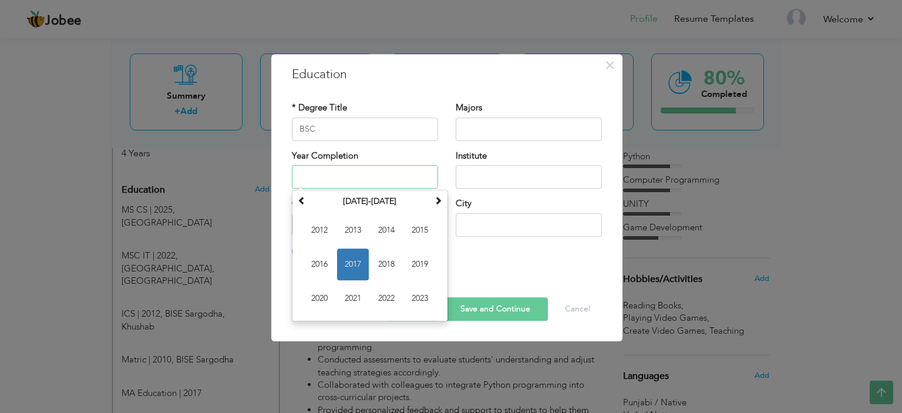
click at [368, 178] on input "text" at bounding box center [365, 176] width 146 height 23
type input "2014"
click at [412, 80] on h3 "Education" at bounding box center [447, 75] width 310 height 18
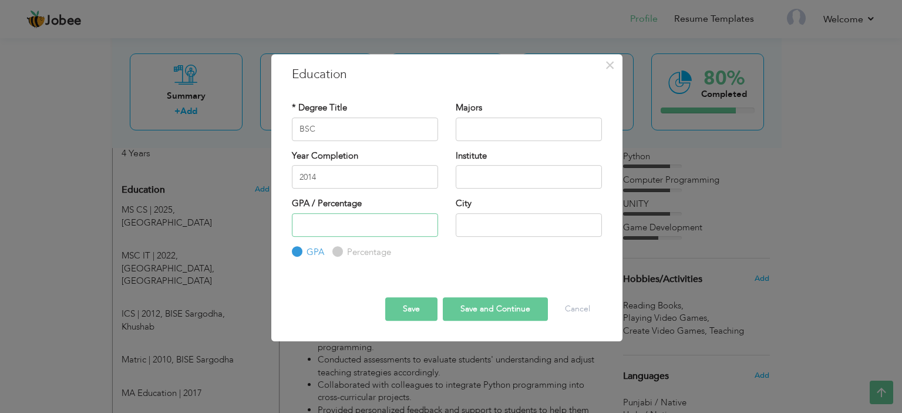
click at [390, 224] on input "number" at bounding box center [365, 224] width 146 height 23
click at [371, 257] on label "Percentage" at bounding box center [367, 252] width 47 height 12
click at [340, 255] on input "Percentage" at bounding box center [336, 252] width 8 height 8
radio input "true"
click at [376, 228] on input "number" at bounding box center [365, 224] width 146 height 23
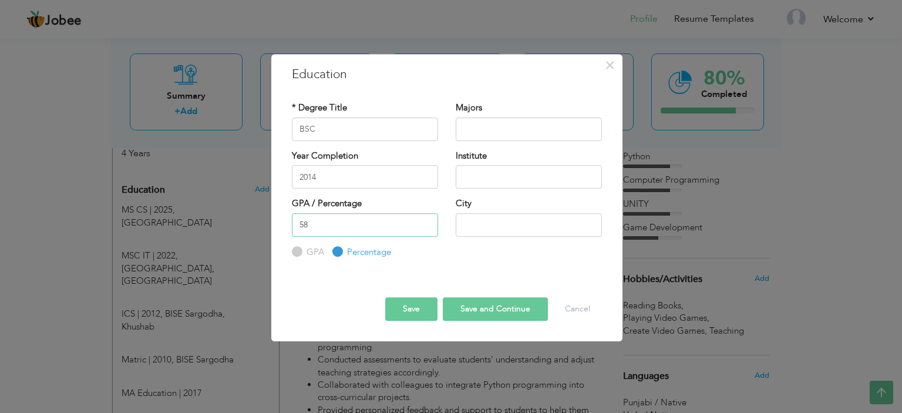
type input "58"
click at [462, 180] on input "text" at bounding box center [528, 176] width 146 height 23
type input "[GEOGRAPHIC_DATA]"
click at [418, 310] on button "Save" at bounding box center [411, 308] width 52 height 23
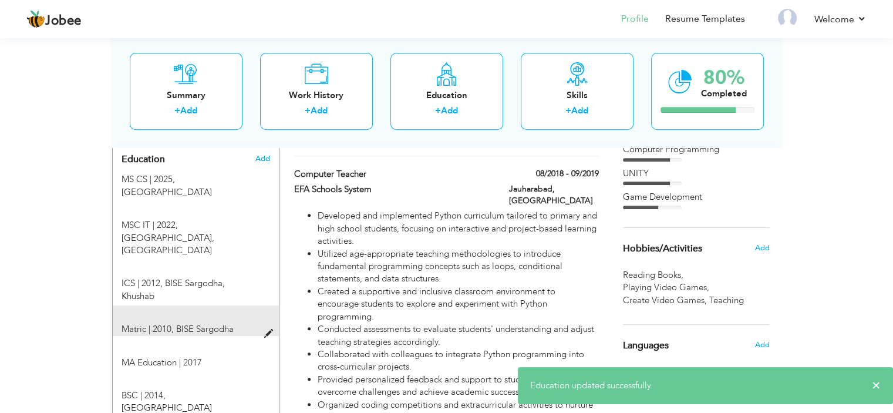
scroll to position [528, 0]
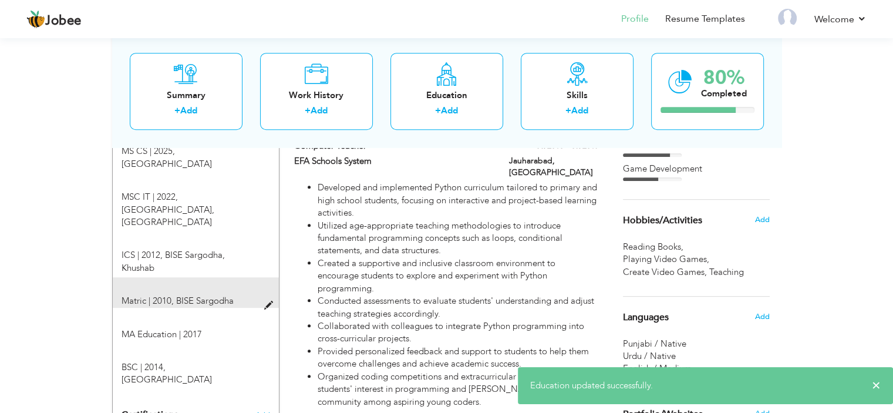
click at [271, 295] on div at bounding box center [272, 299] width 14 height 9
type input "Matric"
type input "2010"
type input "BISE Sargodha"
type input "52"
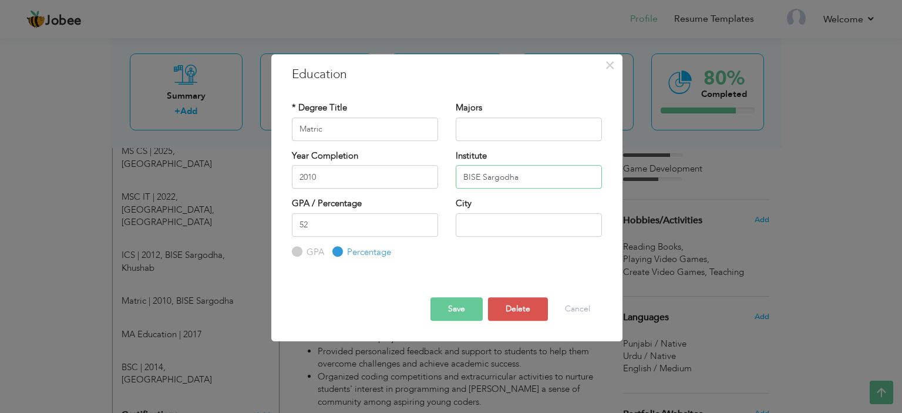
click at [524, 178] on input "BISE Sargodha" at bounding box center [528, 176] width 146 height 23
click at [474, 176] on input "BISE Sargodha" at bounding box center [528, 176] width 146 height 23
click at [472, 305] on button "Save" at bounding box center [456, 308] width 52 height 23
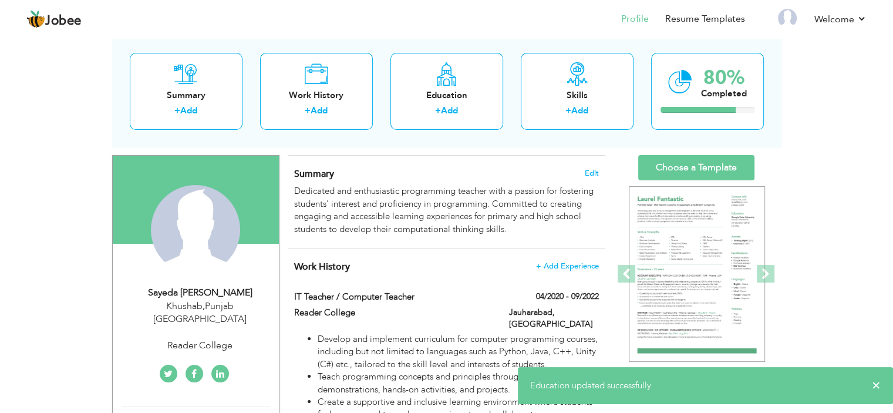
scroll to position [0, 0]
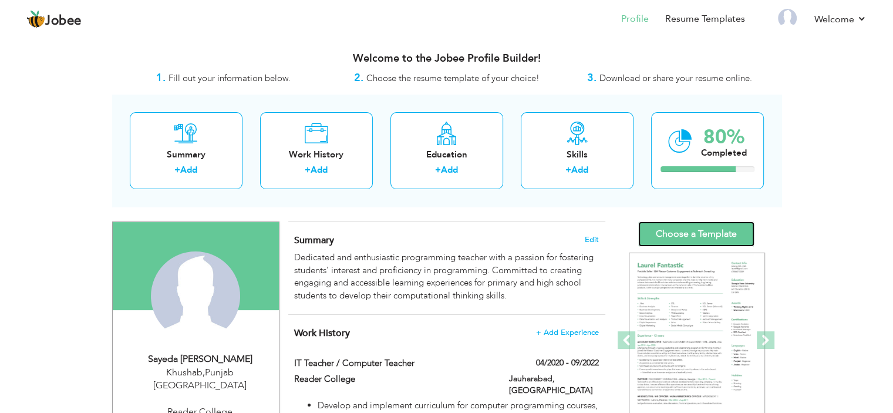
click at [673, 227] on link "Choose a Template" at bounding box center [696, 233] width 116 height 25
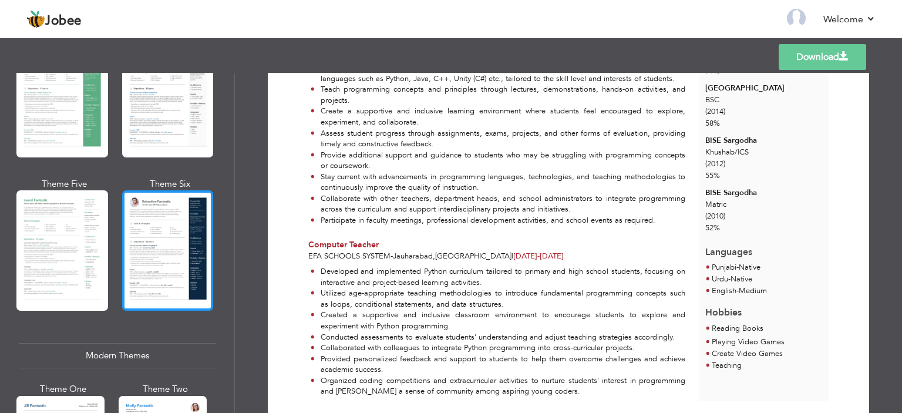
scroll to position [293, 0]
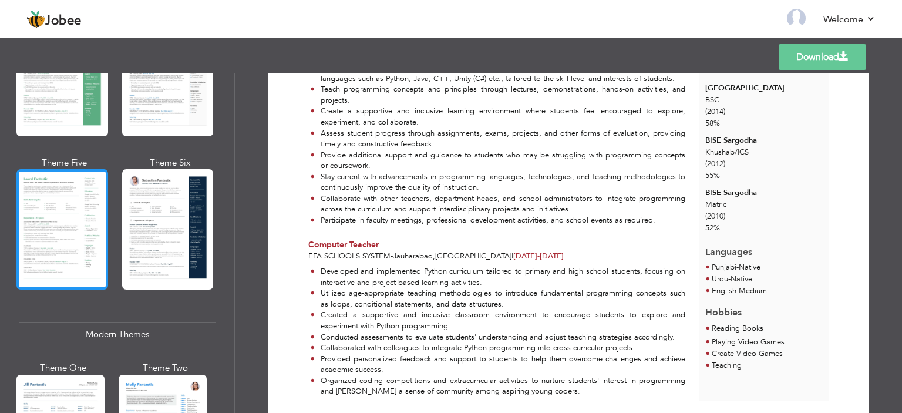
click at [59, 210] on div at bounding box center [62, 229] width 92 height 120
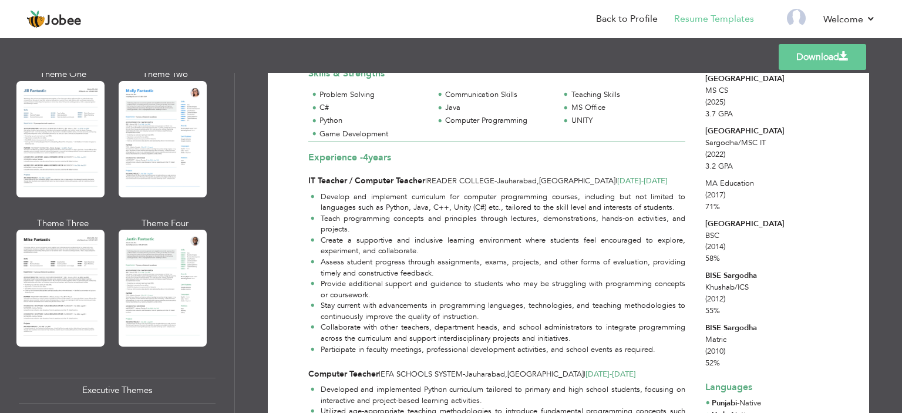
scroll to position [0, 0]
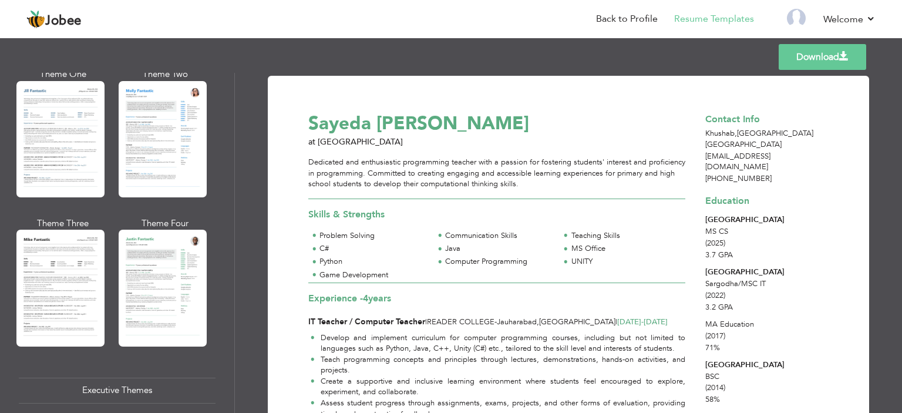
click at [835, 52] on link "Download" at bounding box center [821, 57] width 87 height 26
